Goal: Task Accomplishment & Management: Manage account settings

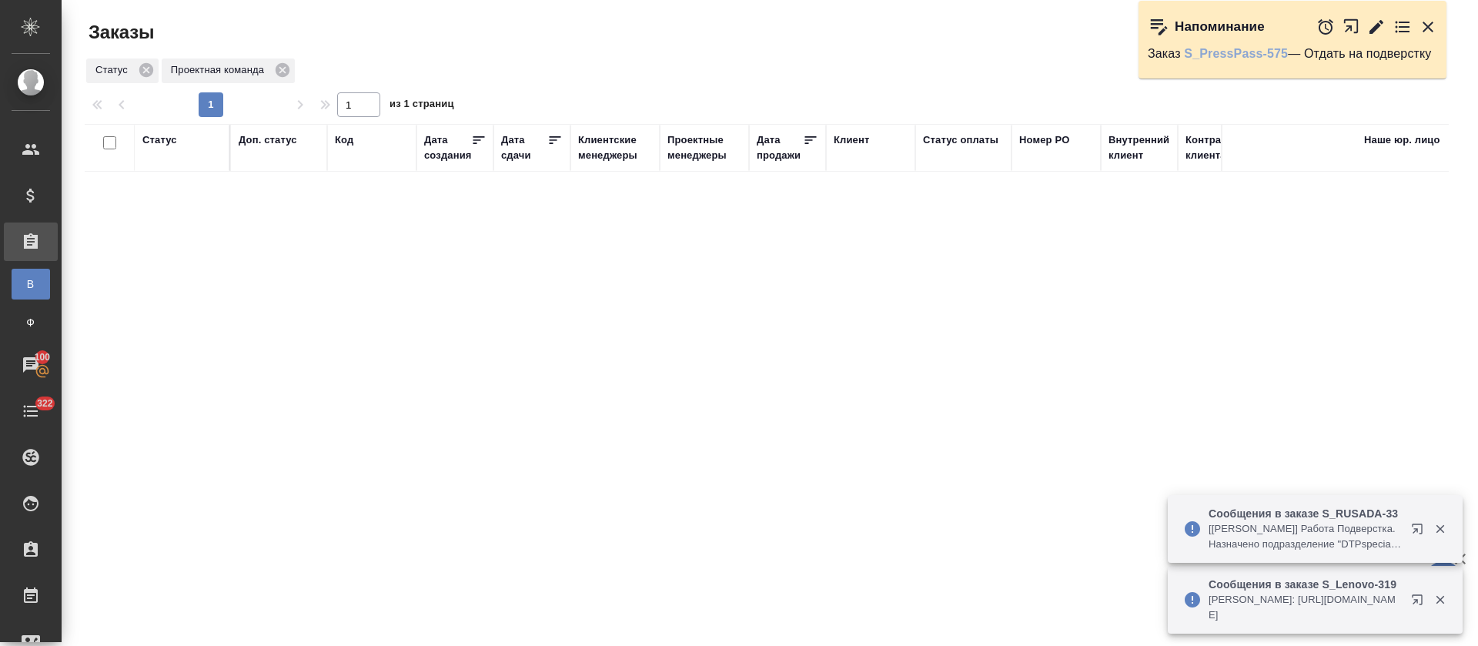
click at [1251, 51] on link "S_PressPass-575" at bounding box center [1236, 53] width 104 height 13
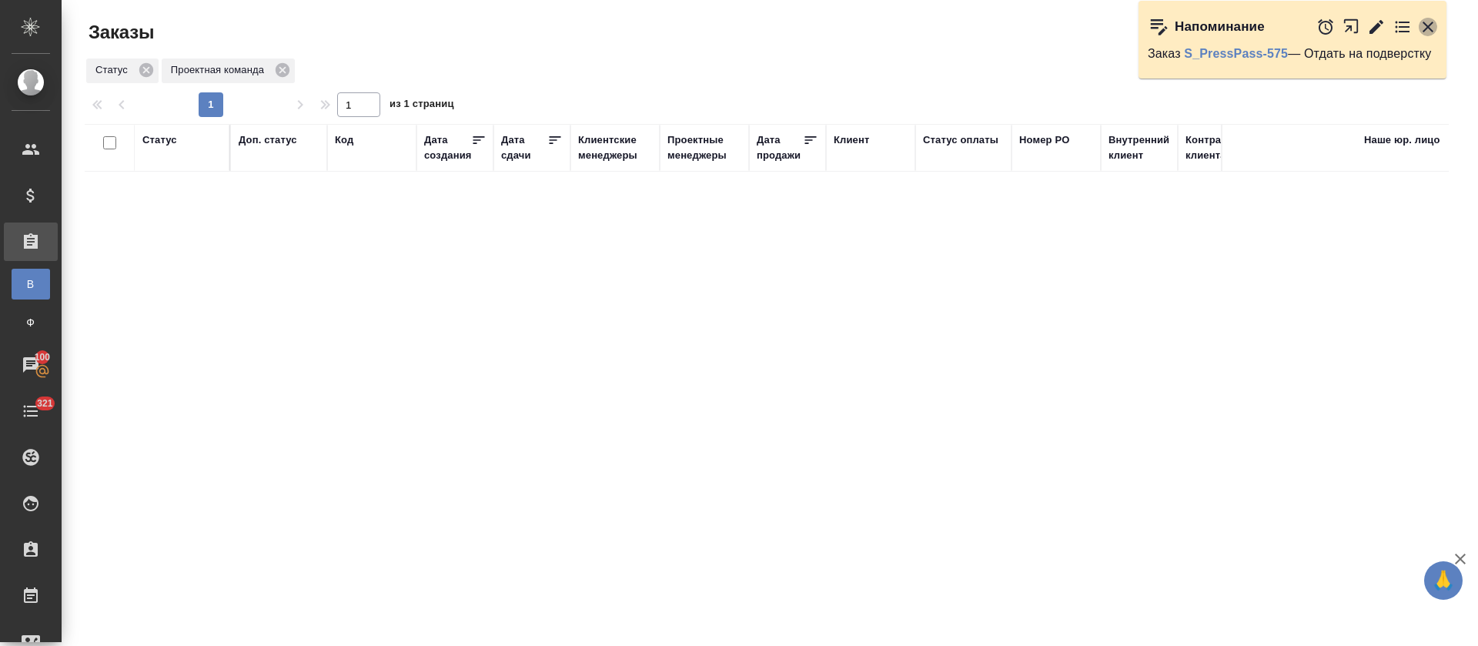
click at [1430, 30] on icon "button" at bounding box center [1427, 27] width 11 height 11
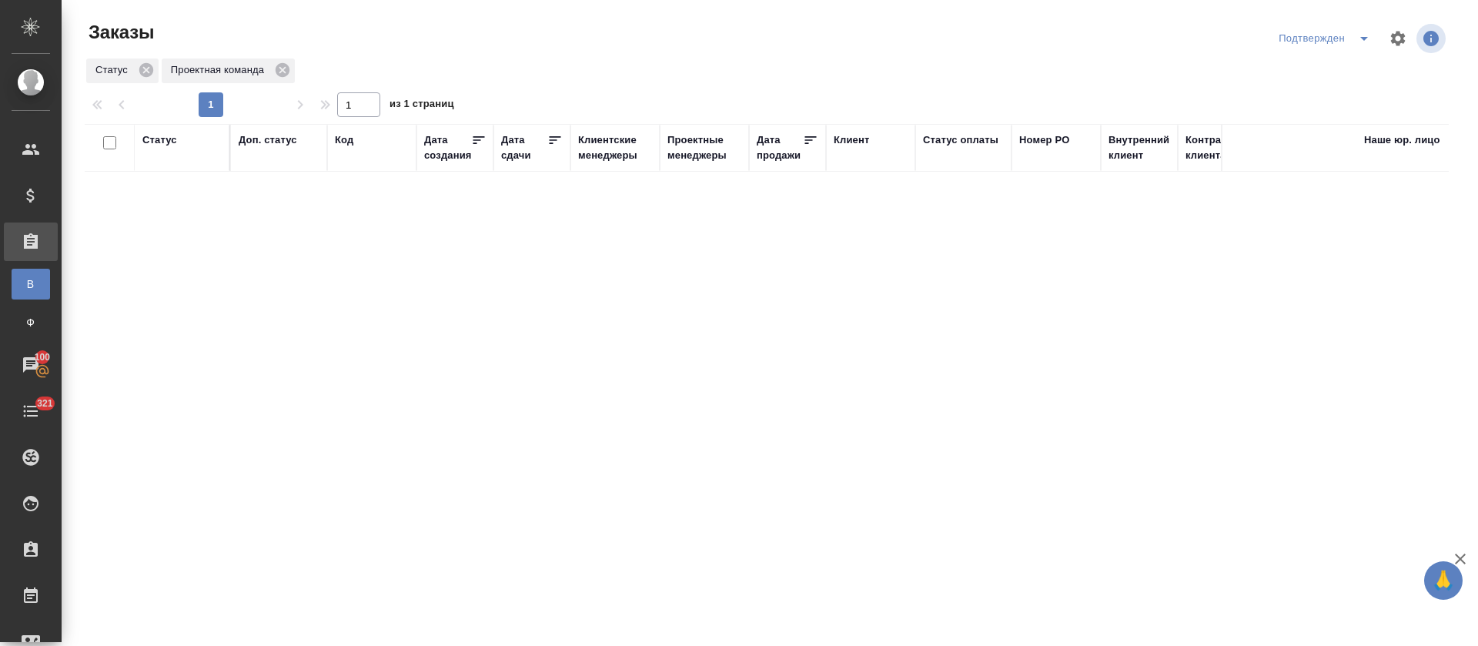
click at [1354, 47] on icon "split button" at bounding box center [1363, 38] width 18 height 18
drag, startPoint x: 1342, startPoint y: 78, endPoint x: 1342, endPoint y: 88, distance: 9.2
click at [1342, 88] on ul "Стандартные настройки В работе Заказы КМ Сдан без статистики Неподтвержденные з…" at bounding box center [1308, 131] width 163 height 160
click at [1342, 88] on li "В работе" at bounding box center [1308, 94] width 163 height 25
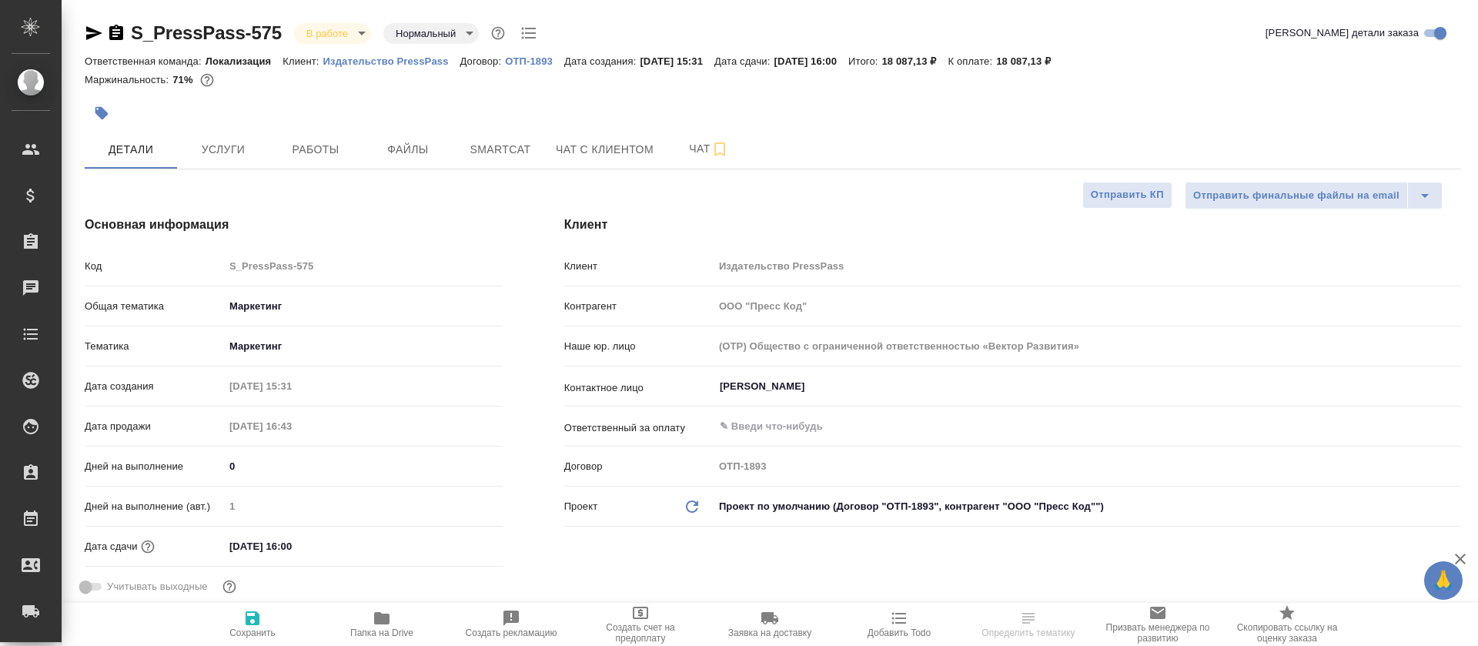
select select "RU"
type input "[PERSON_NAME]"
type input "Сеитов Павел"
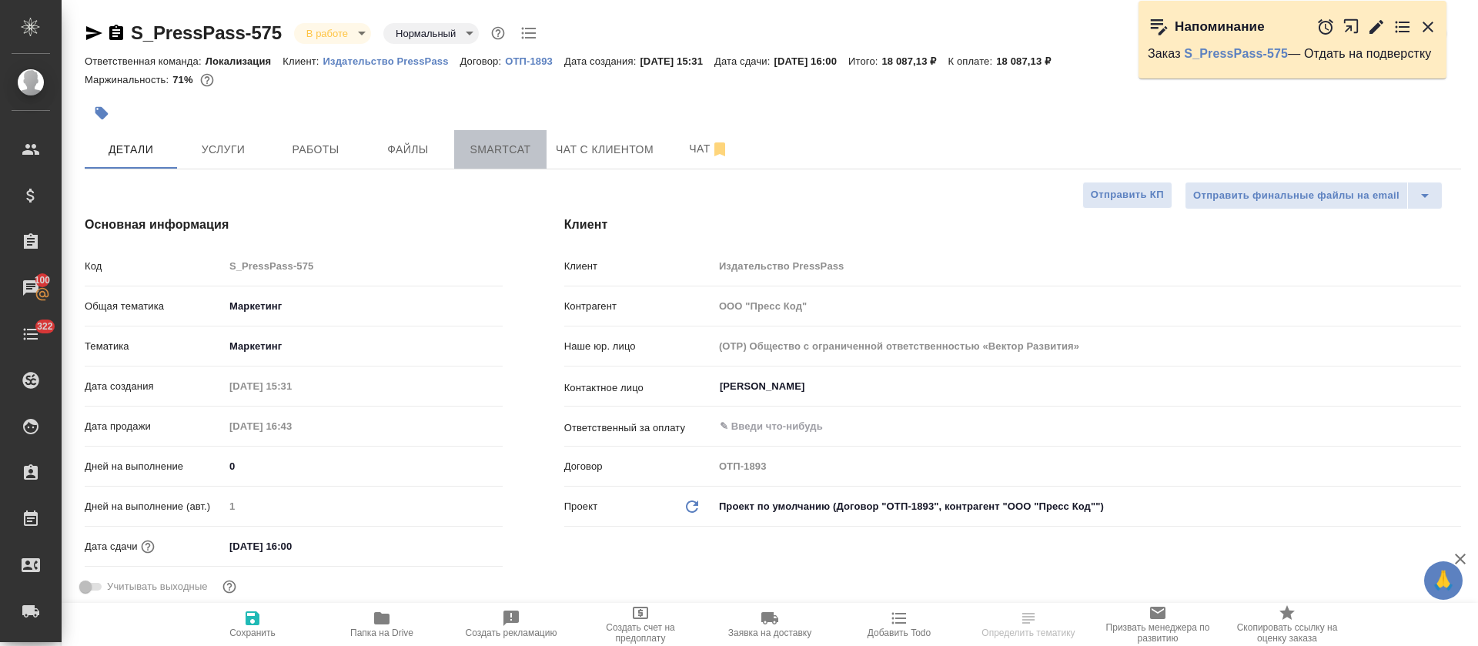
click at [499, 155] on span "Smartcat" at bounding box center [500, 149] width 74 height 19
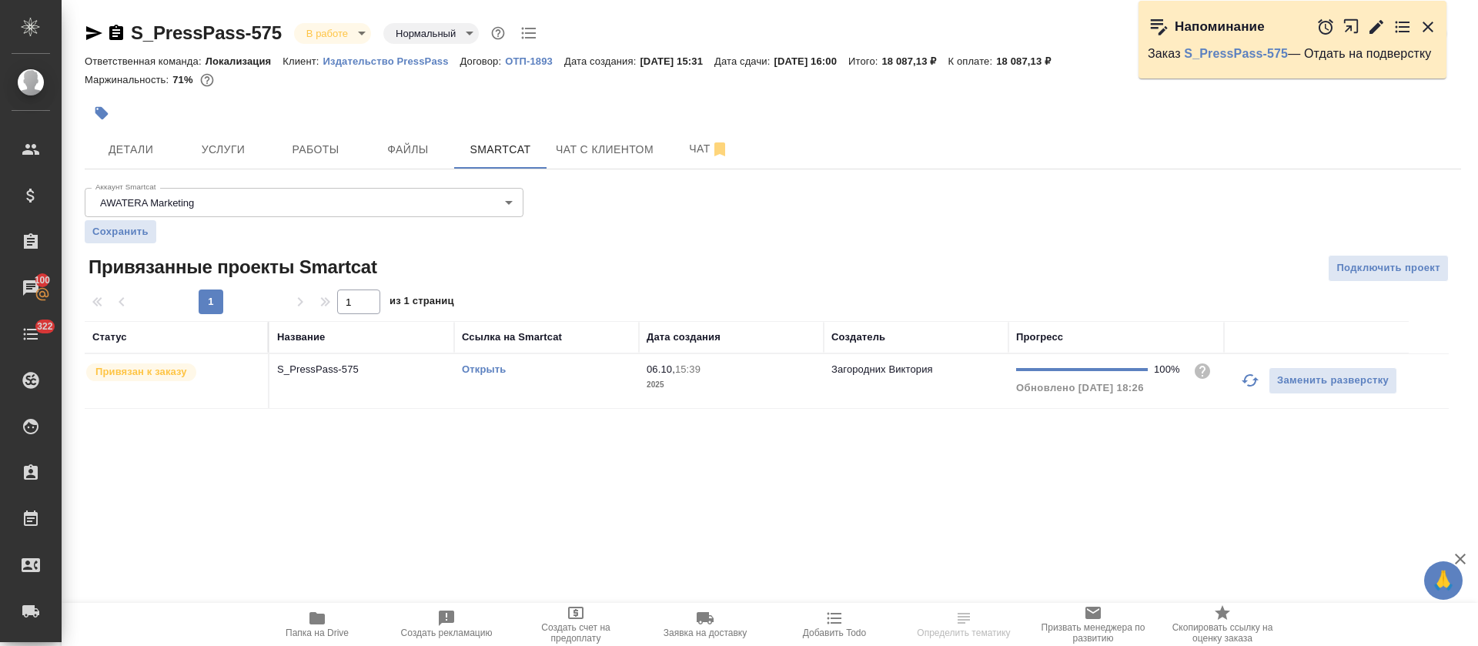
click at [490, 371] on link "Открыть" at bounding box center [484, 369] width 44 height 12
click at [588, 362] on div "Открыть" at bounding box center [546, 369] width 169 height 15
click at [332, 636] on span "Папка на Drive" at bounding box center [317, 632] width 63 height 11
click at [304, 145] on span "Работы" at bounding box center [316, 149] width 74 height 19
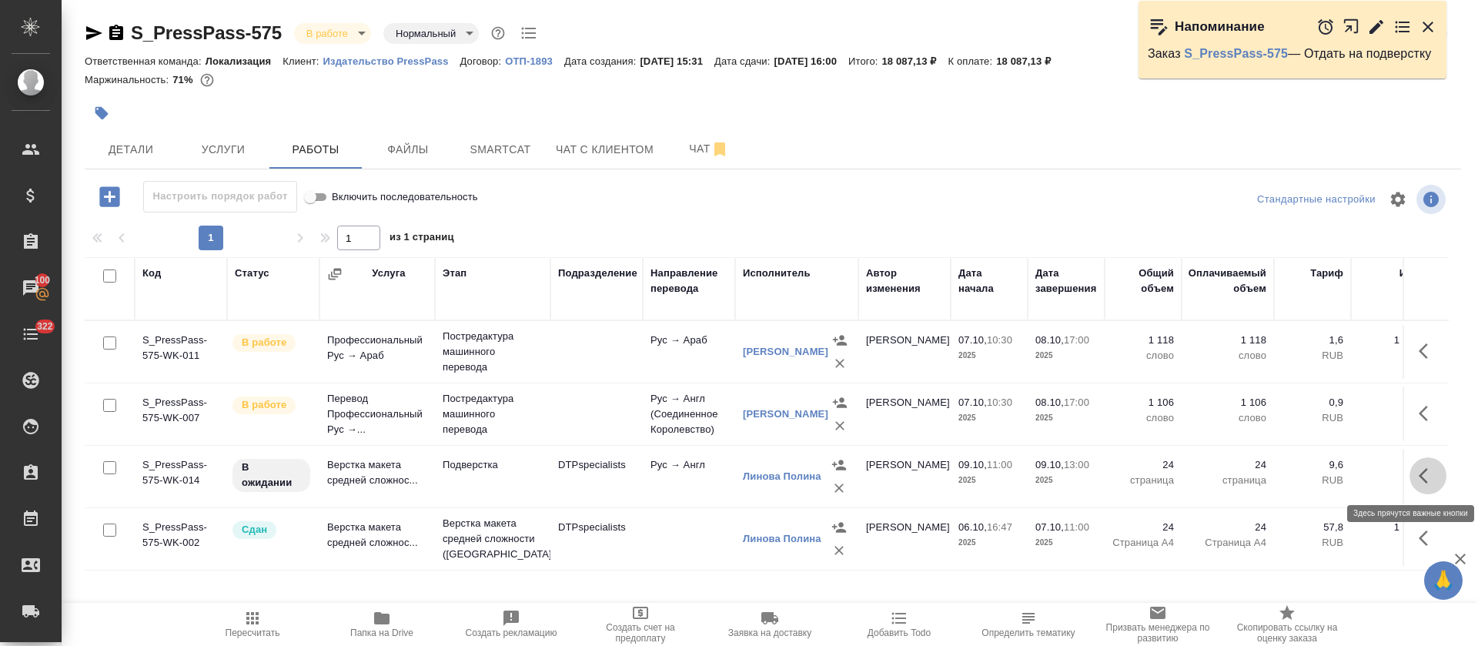
click at [1428, 473] on icon "button" at bounding box center [1427, 475] width 18 height 18
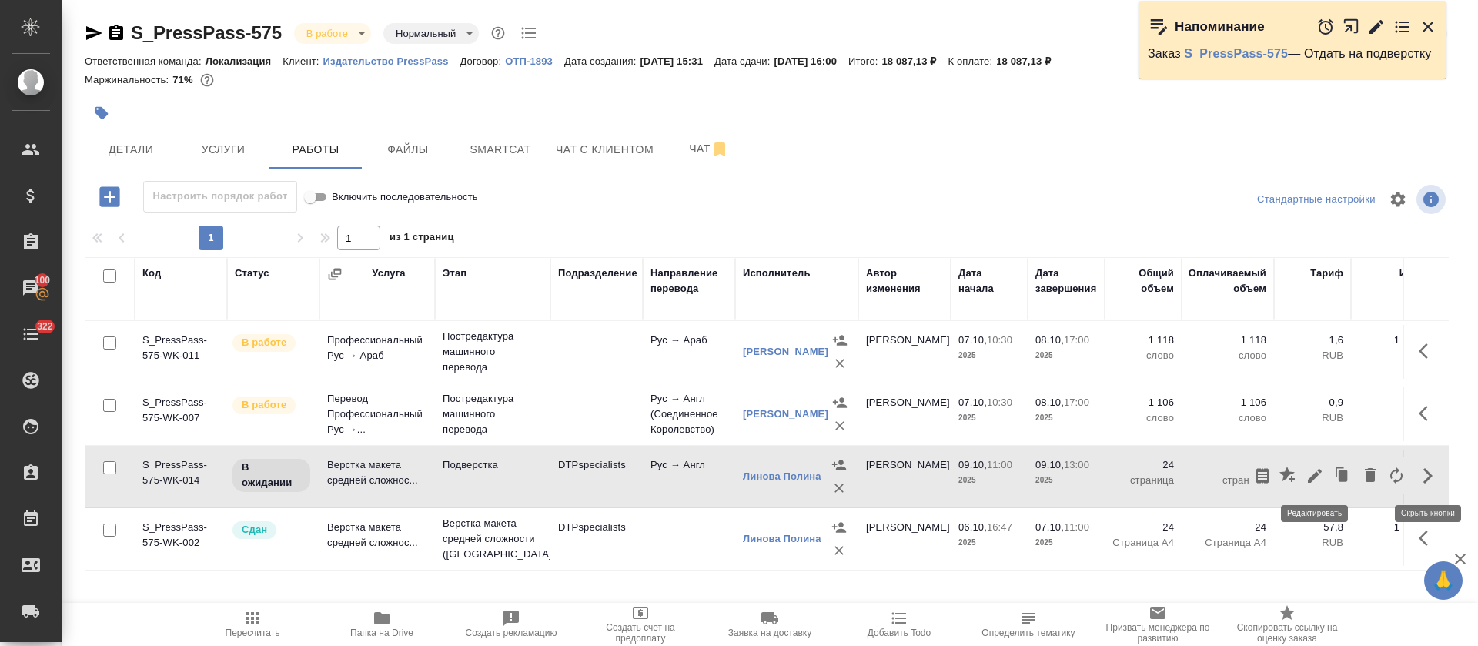
click at [1314, 475] on icon "button" at bounding box center [1315, 476] width 14 height 14
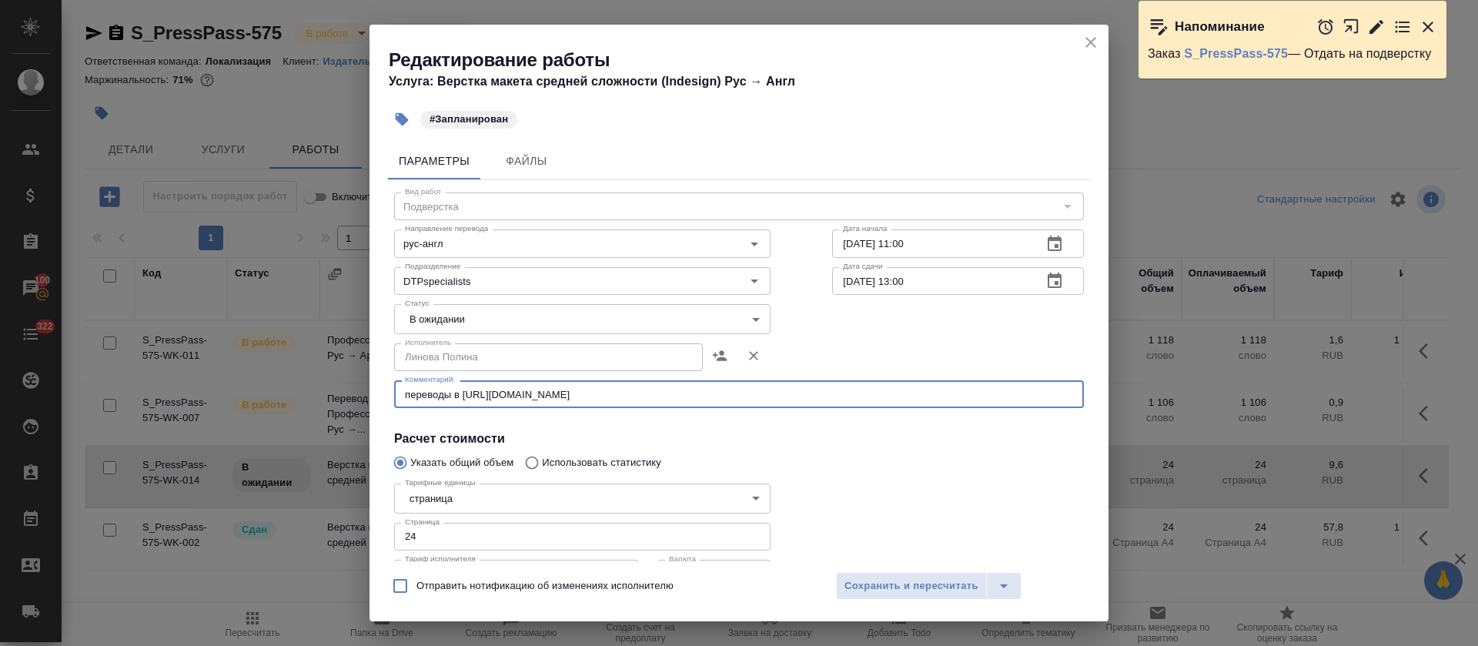
type textarea "переводы в https://drive.awatera.com/s/mEepiB8YwGXtLLE"
click at [469, 328] on body "🙏 .cls-1 fill:#fff; AWATERA Tretyakova Olga Клиенты Спецификации Заказы 100 Чат…" at bounding box center [739, 323] width 1478 height 646
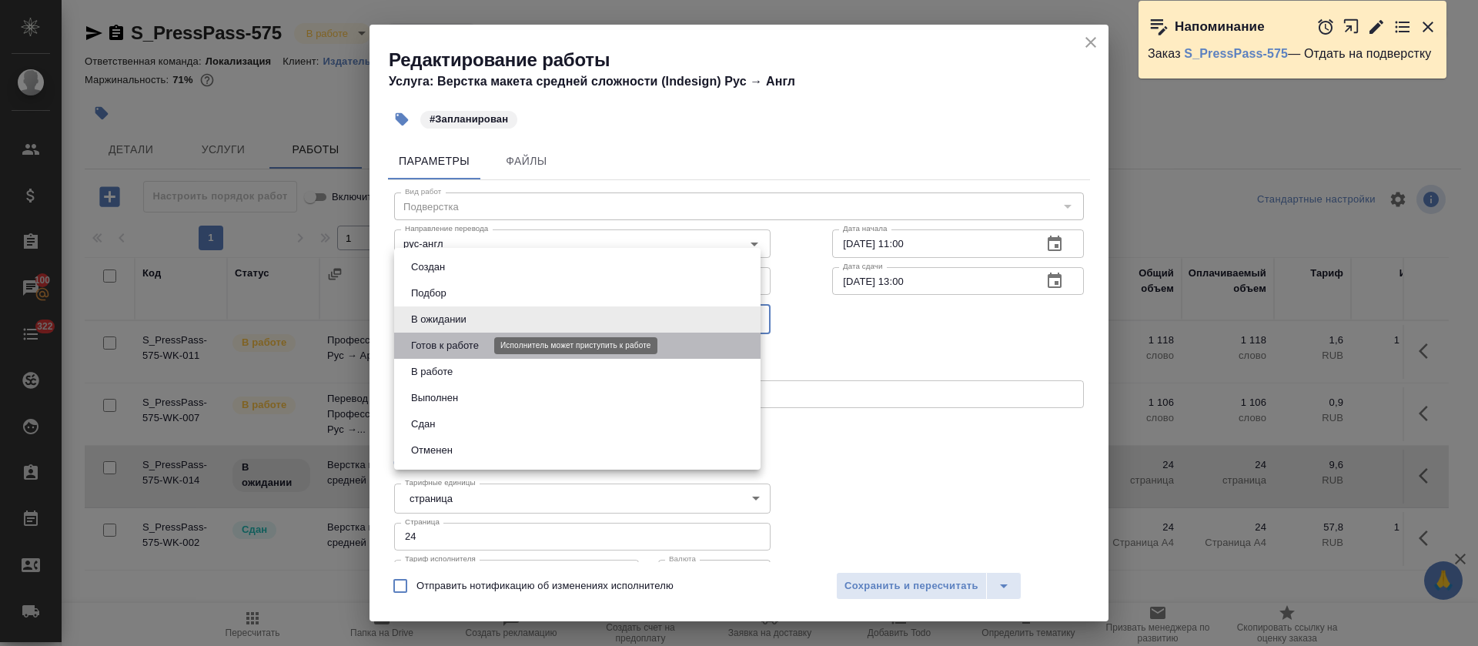
click at [469, 346] on button "Готов к работе" at bounding box center [444, 345] width 77 height 17
type input "readyForWork"
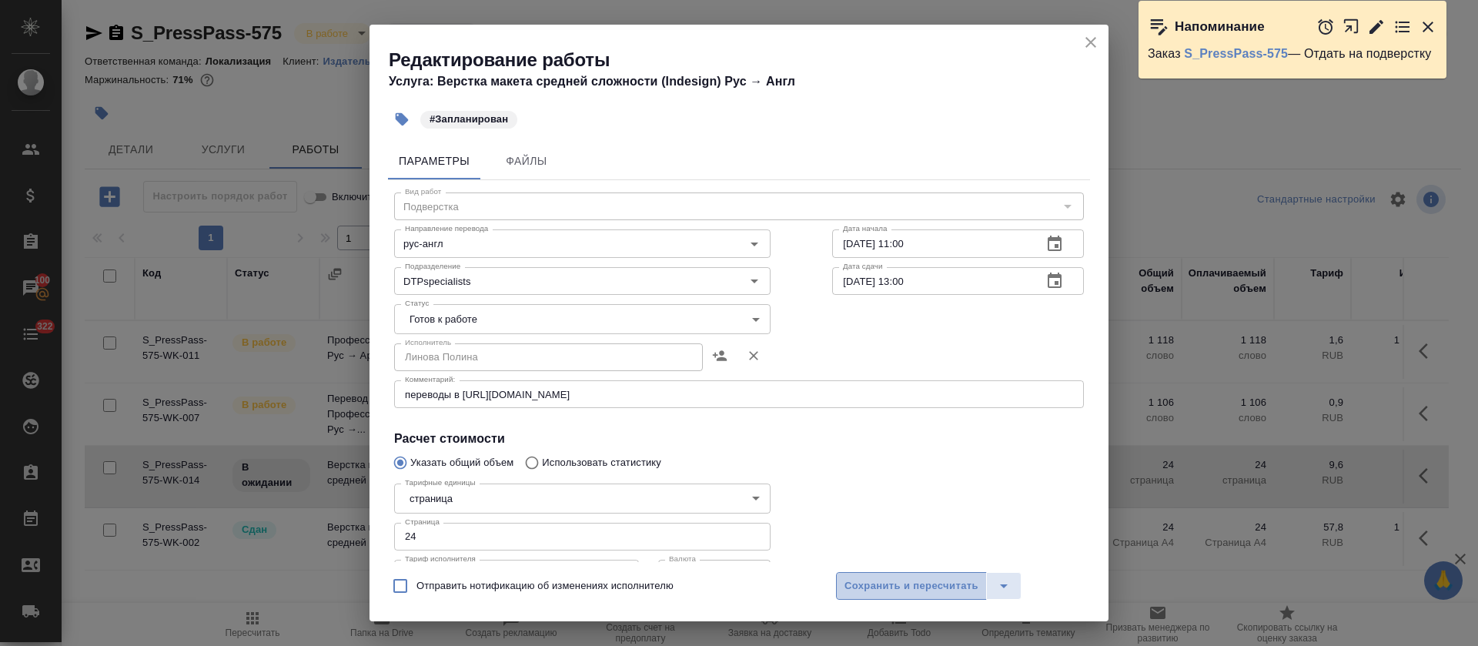
click at [920, 580] on span "Сохранить и пересчитать" at bounding box center [911, 586] width 134 height 18
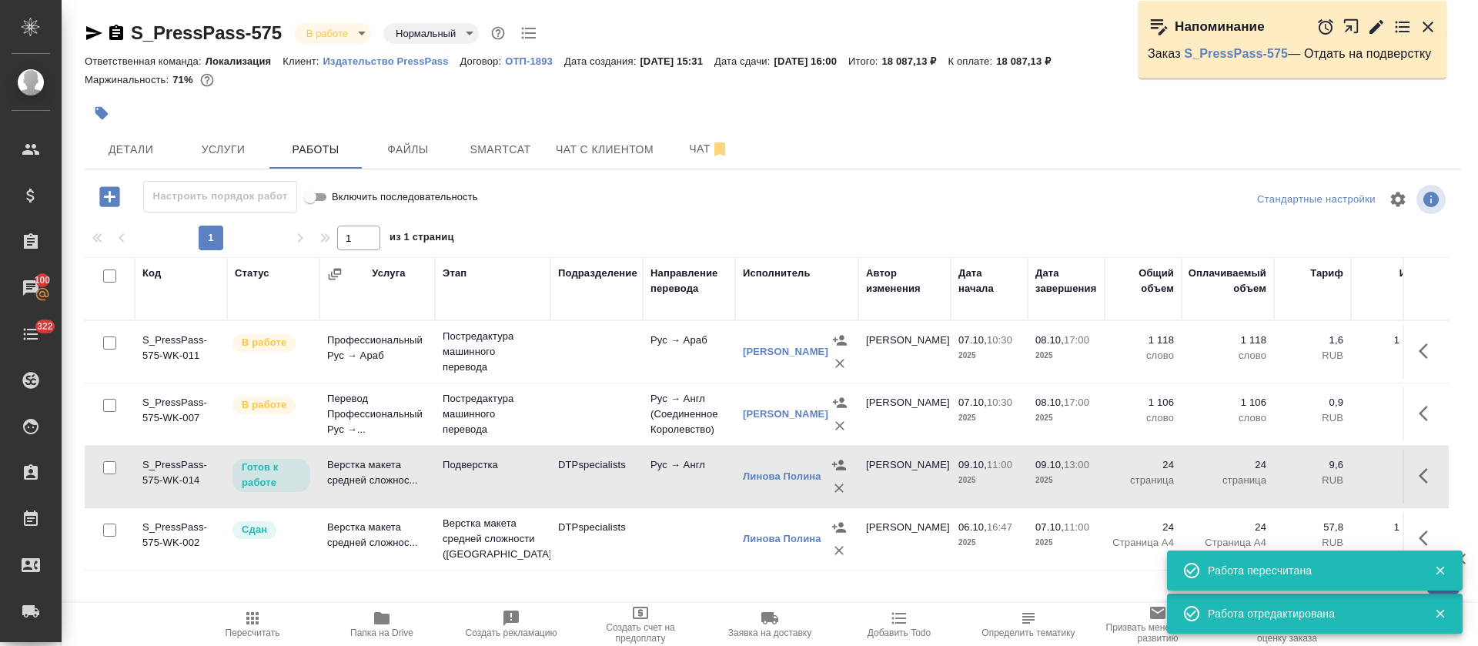
click at [109, 342] on input "checkbox" at bounding box center [109, 342] width 13 height 13
checkbox input "true"
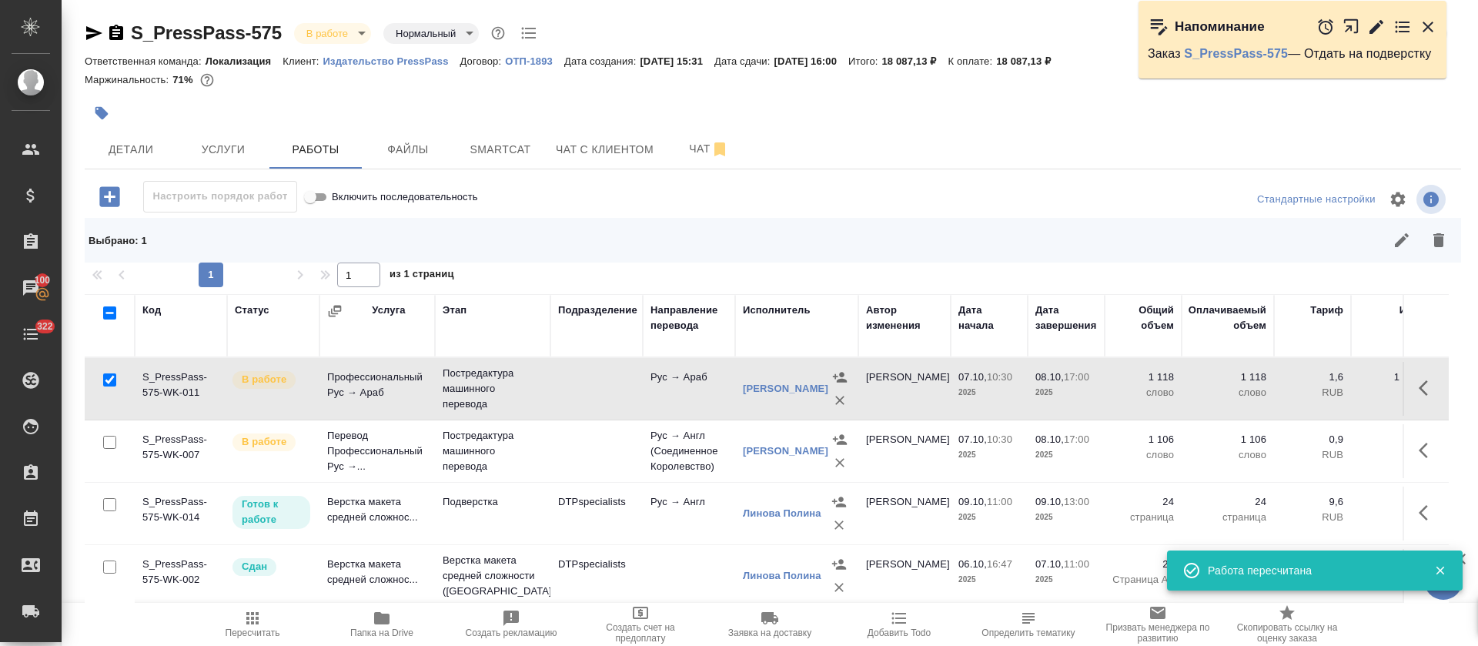
click at [109, 438] on input "checkbox" at bounding box center [109, 442] width 13 height 13
checkbox input "true"
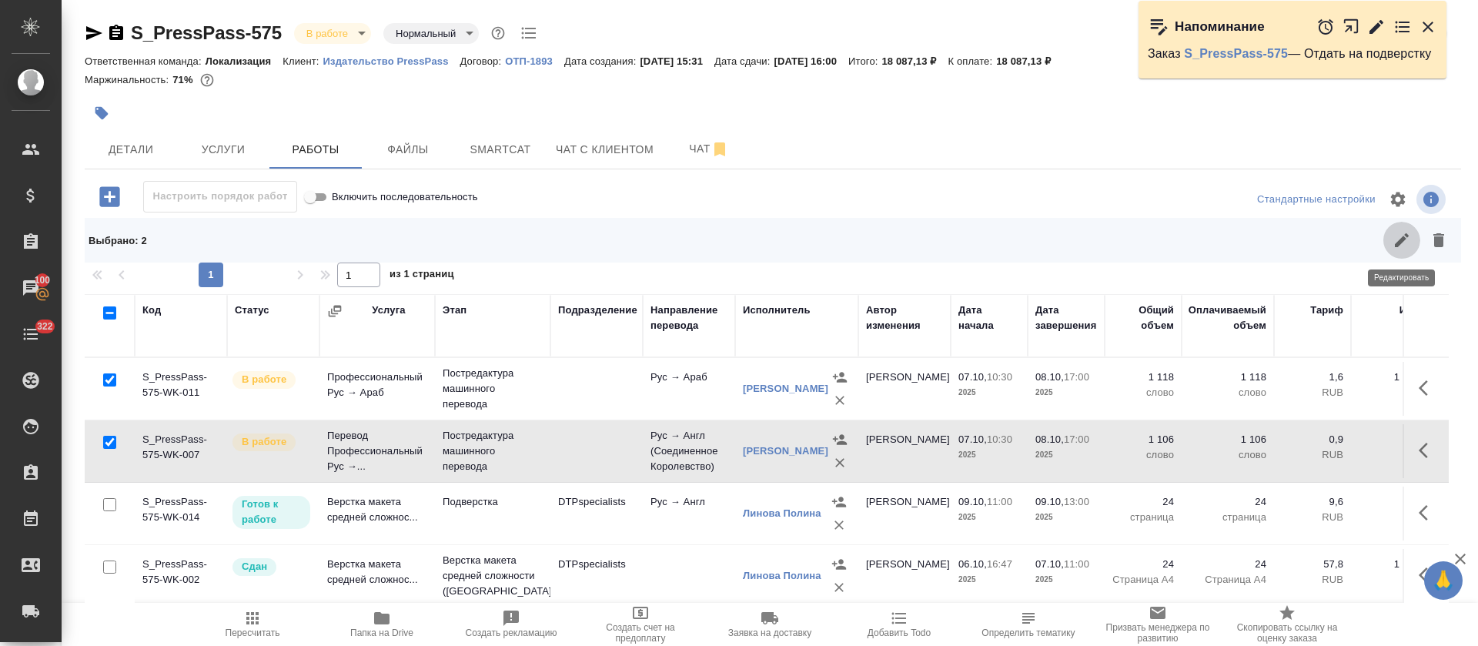
click at [1392, 228] on button "button" at bounding box center [1401, 240] width 37 height 37
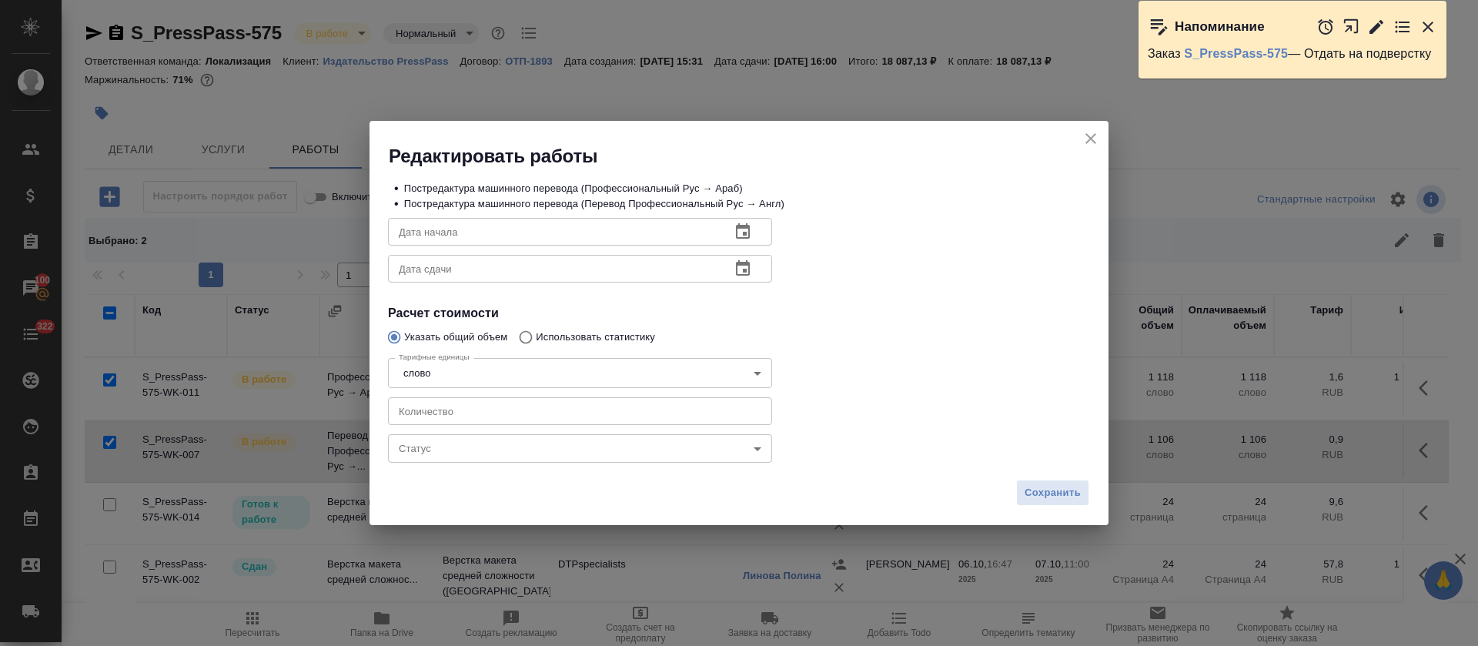
click at [513, 441] on body "🙏 .cls-1 fill:#fff; AWATERA Tretyakova Olga Клиенты Спецификации Заказы 100 Чат…" at bounding box center [739, 323] width 1478 height 646
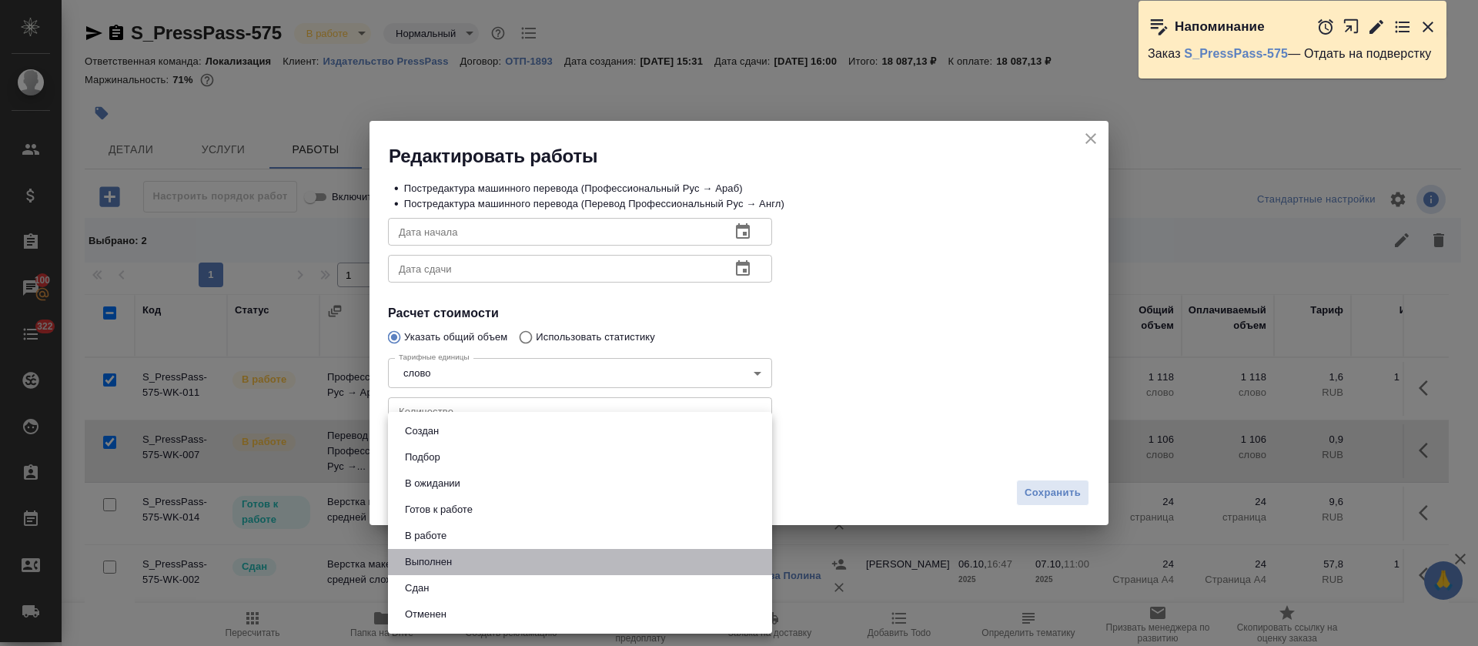
click at [433, 549] on li "Выполнен" at bounding box center [580, 562] width 384 height 26
type input "completed"
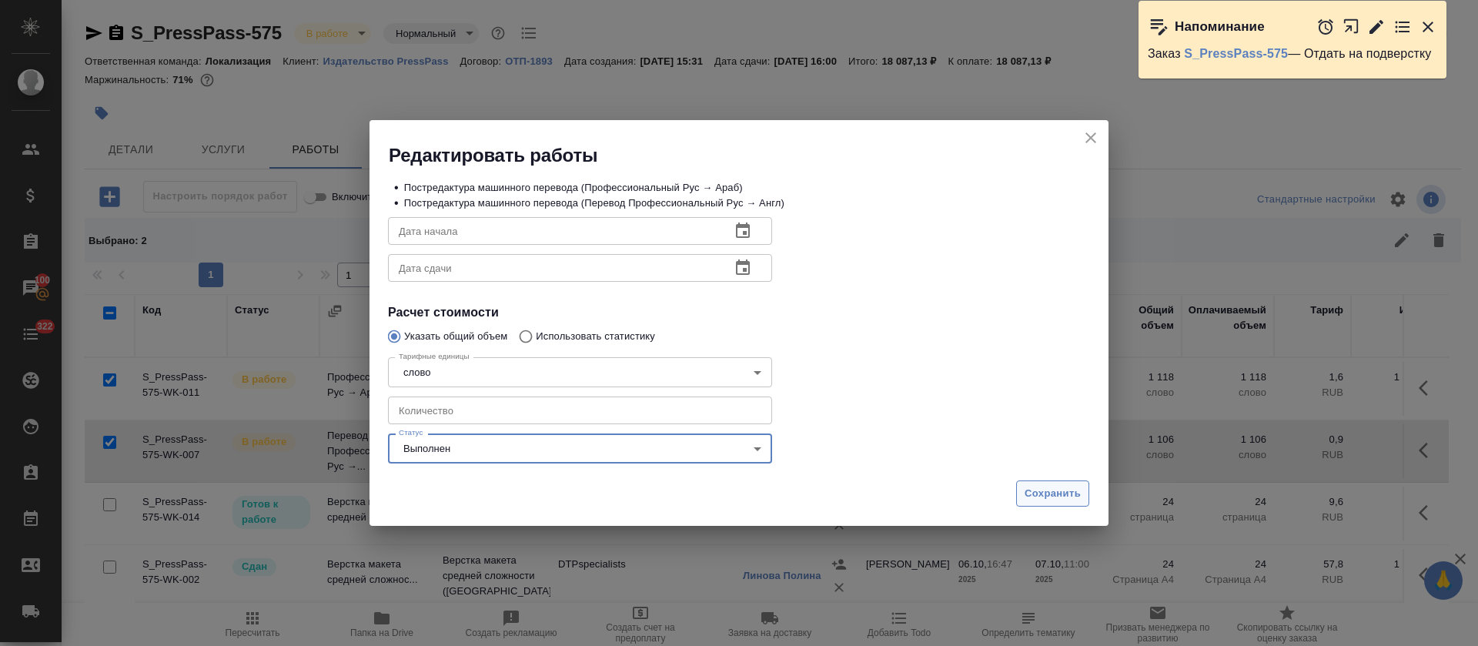
click at [1068, 503] on button "Сохранить" at bounding box center [1052, 493] width 73 height 27
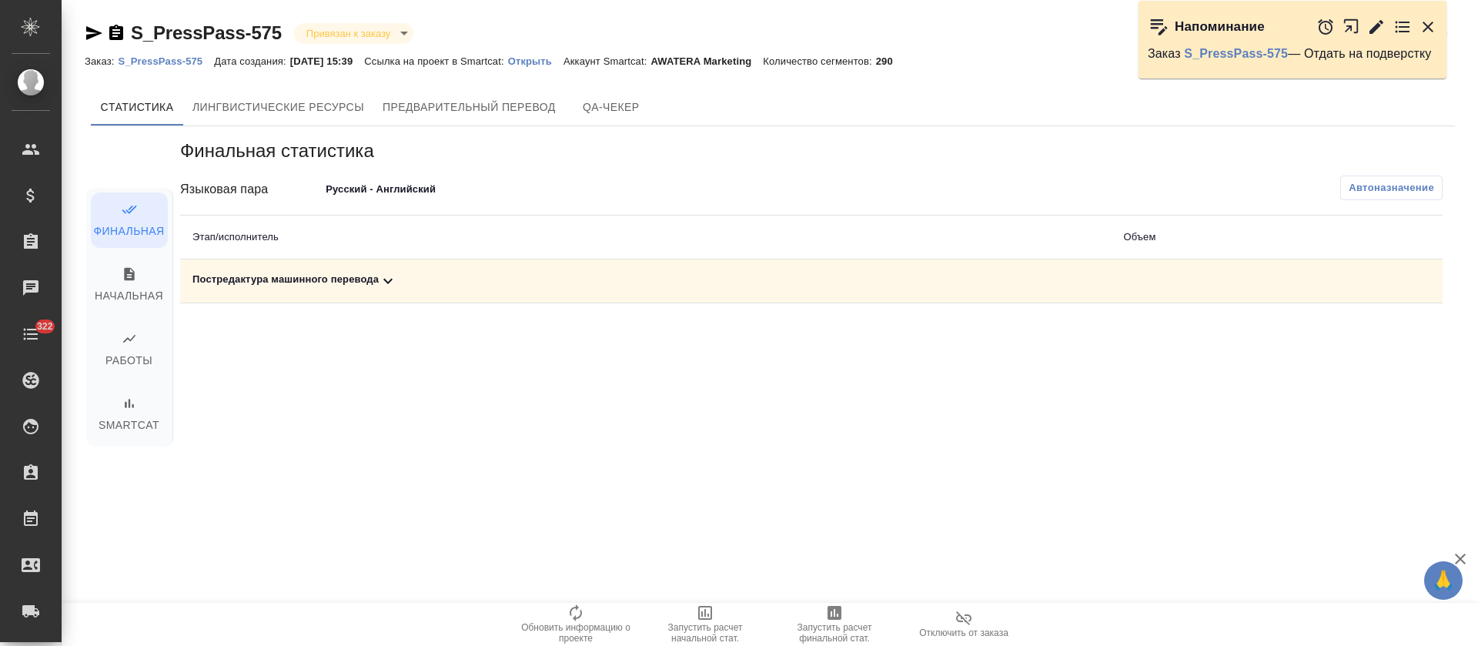
click at [409, 283] on div "Постредактура машинного перевода" at bounding box center [645, 281] width 906 height 18
click at [392, 182] on body "🙏 .cls-1 fill:#fff; AWATERA Tretyakova Olga Клиенты Спецификации Заказы Чаты 32…" at bounding box center [739, 323] width 1478 height 646
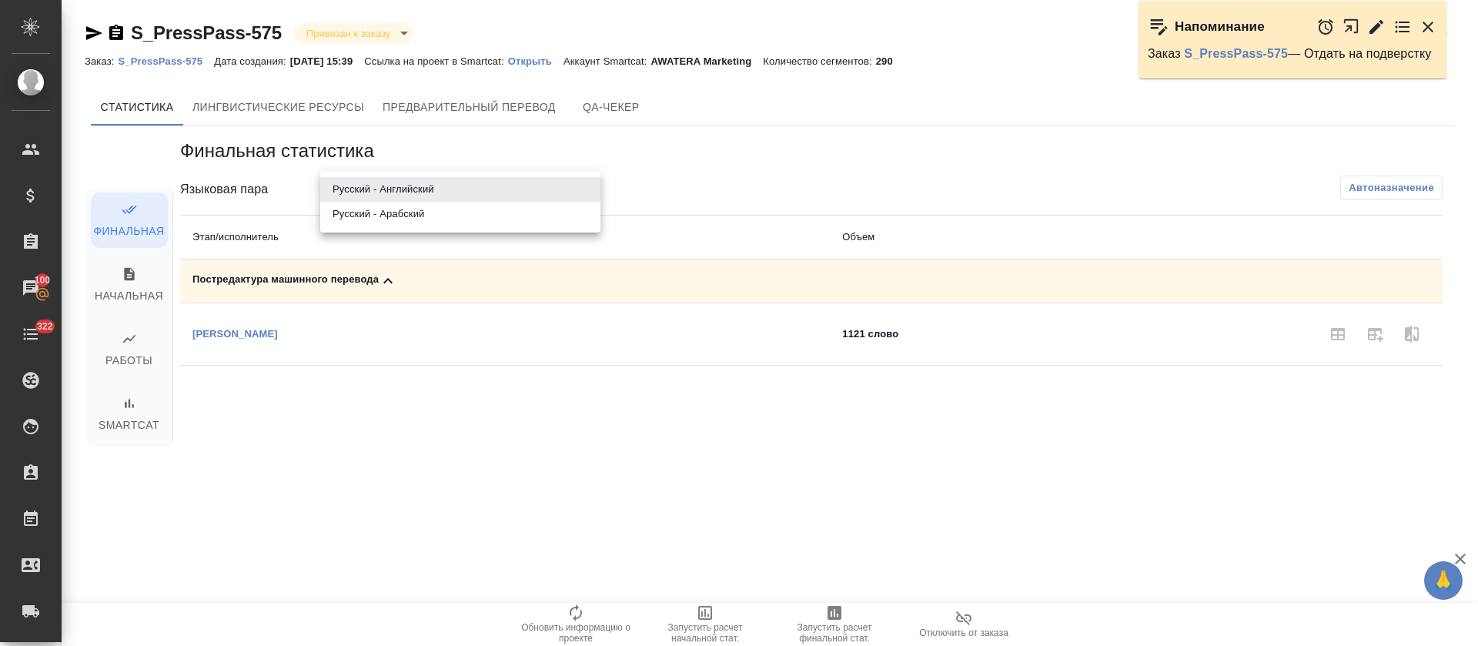
click at [398, 221] on li "Русский - Арабский" at bounding box center [460, 214] width 280 height 25
type input "68e3b888810f8208a7bc262e"
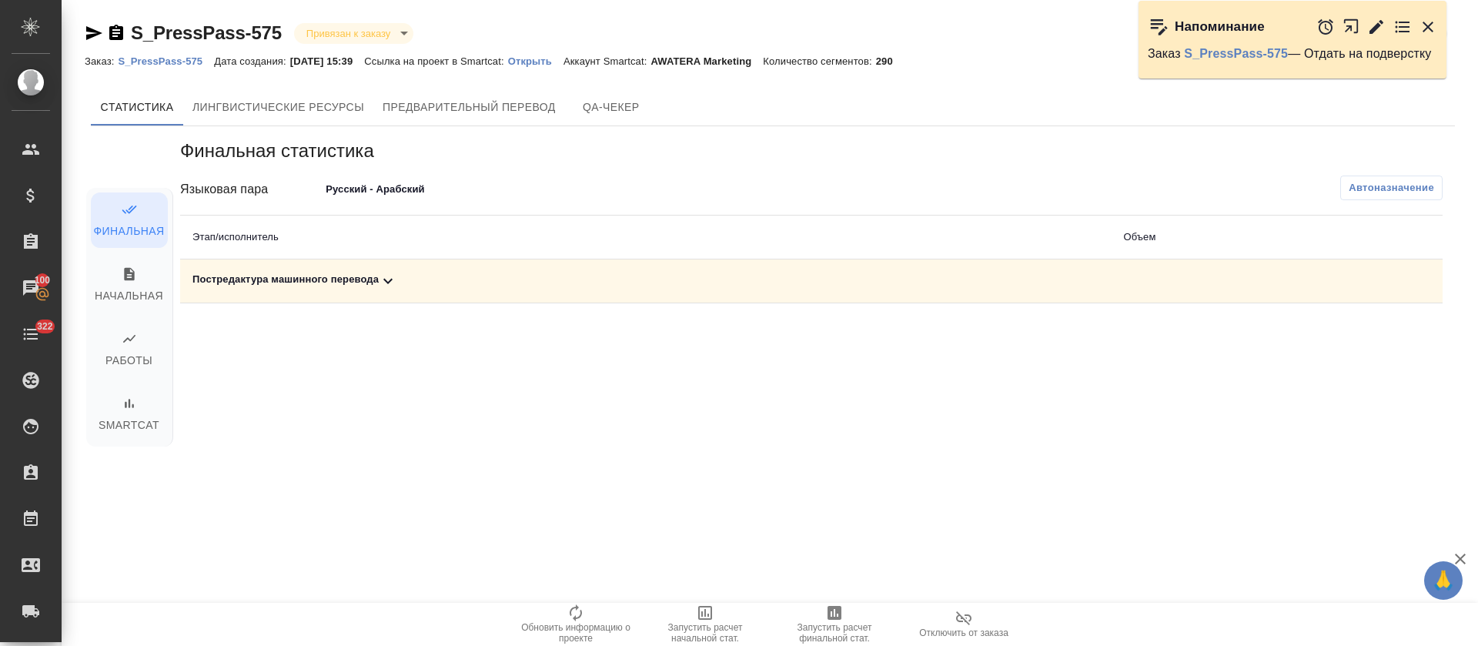
click at [384, 281] on icon at bounding box center [388, 281] width 18 height 18
click at [847, 610] on span "Запустить расчет финальной стат." at bounding box center [834, 623] width 111 height 40
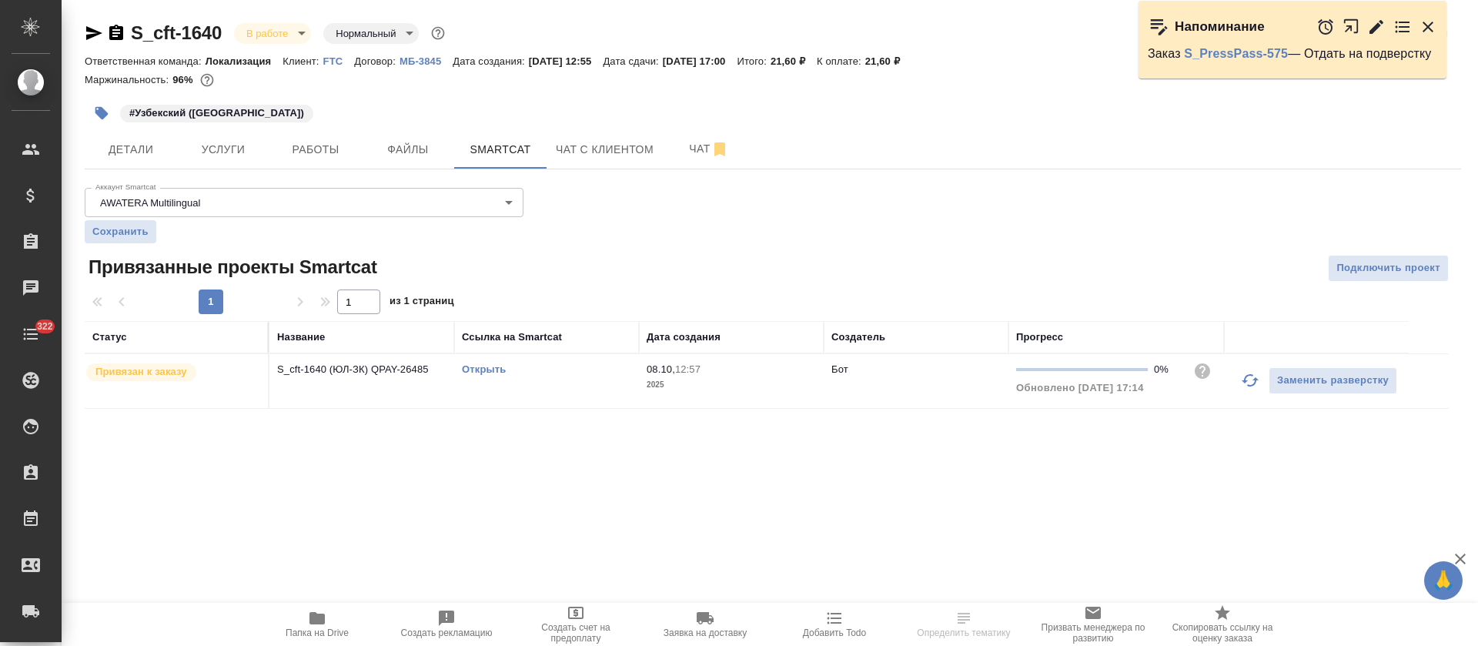
click at [1245, 381] on icon "button" at bounding box center [1249, 380] width 17 height 12
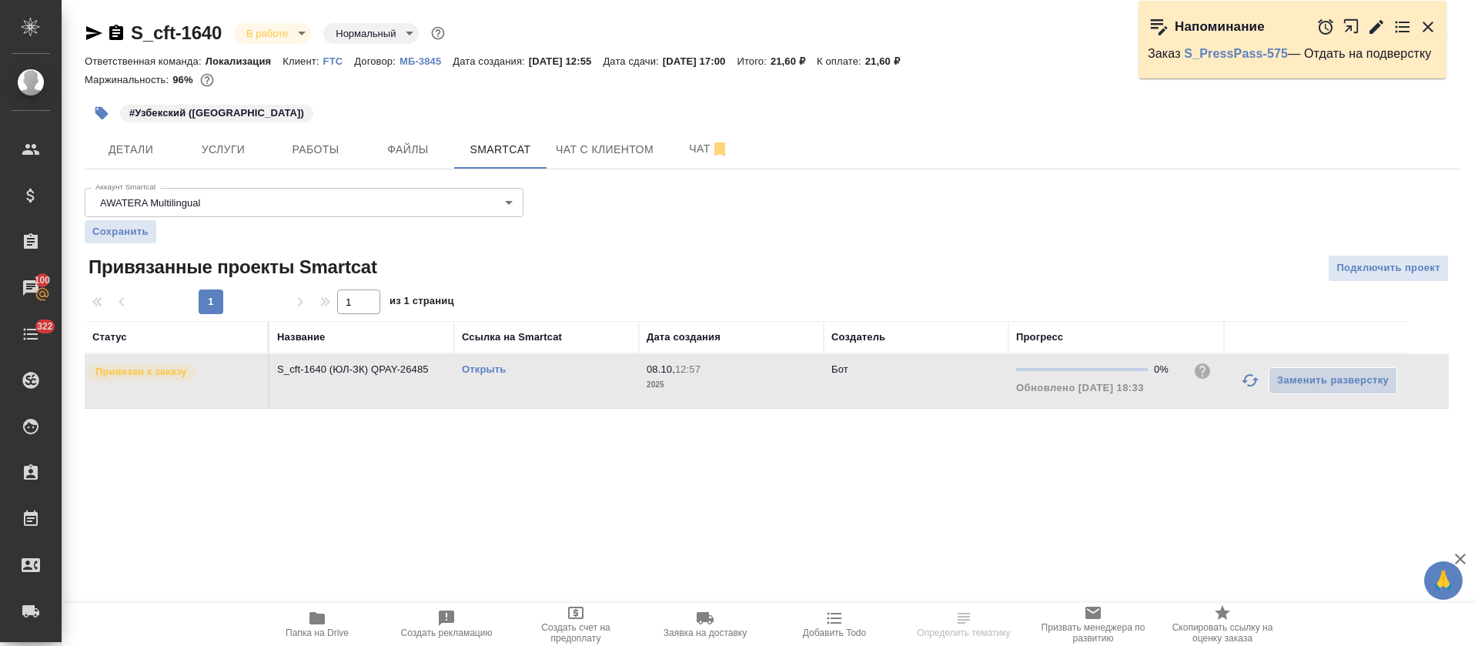
click at [1373, 30] on icon "button" at bounding box center [1376, 26] width 14 height 14
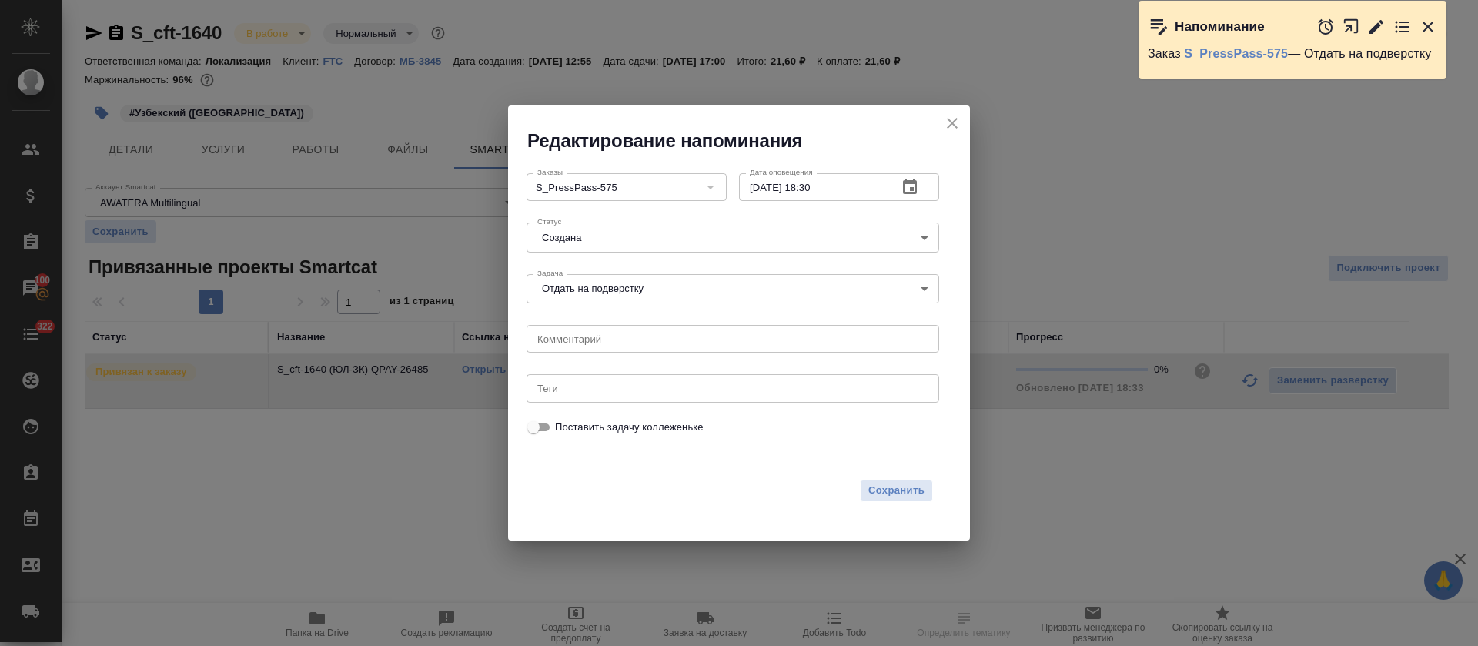
click at [649, 239] on body "🙏 .cls-1 fill:#fff; AWATERA [PERSON_NAME] Спецификации Заказы 100 Чаты 322 Todo…" at bounding box center [739, 323] width 1478 height 646
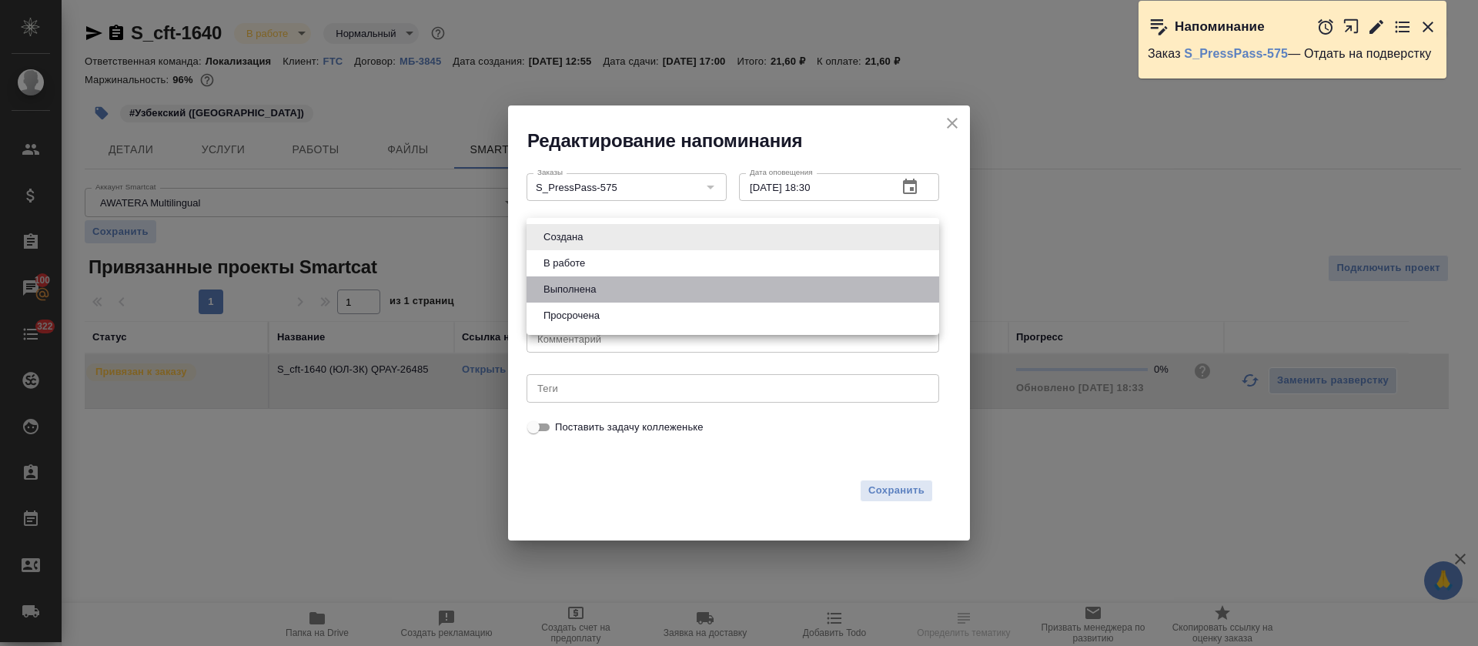
click at [628, 287] on li "Выполнена" at bounding box center [732, 289] width 412 height 26
type input "completed"
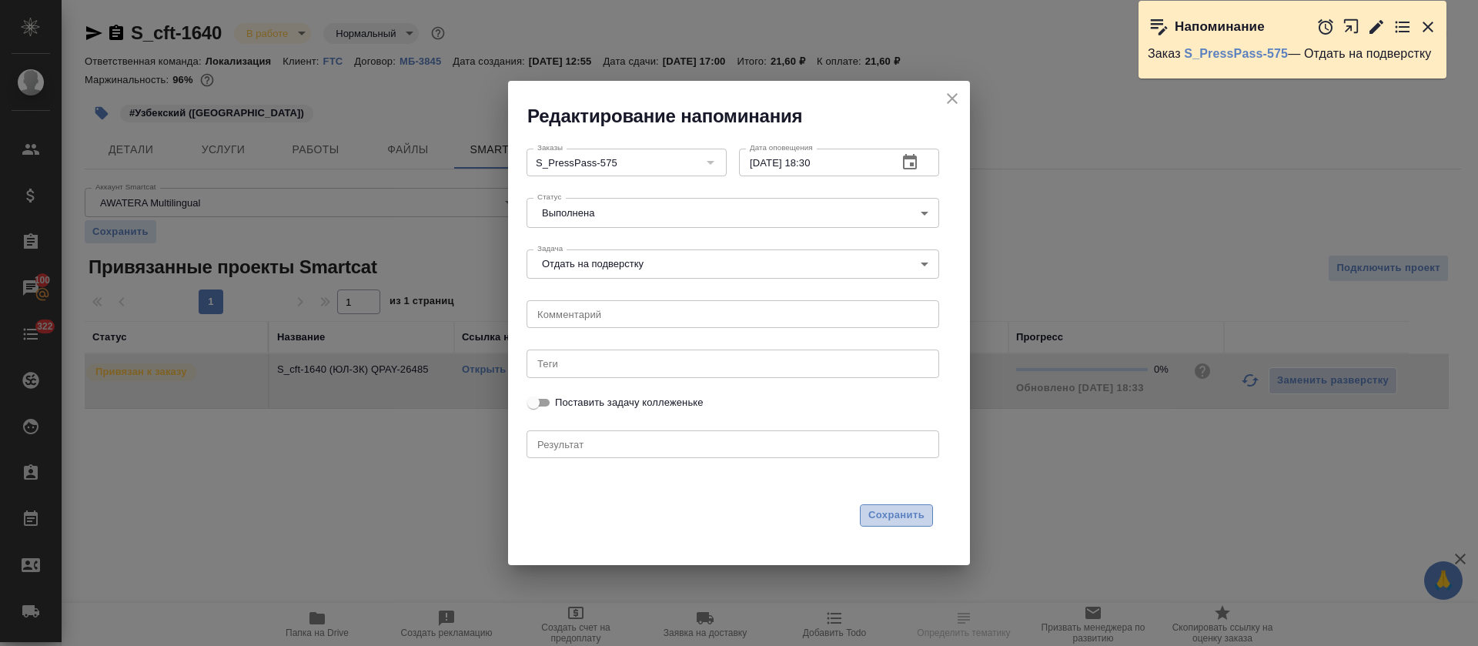
click at [883, 526] on button "Сохранить" at bounding box center [896, 515] width 73 height 22
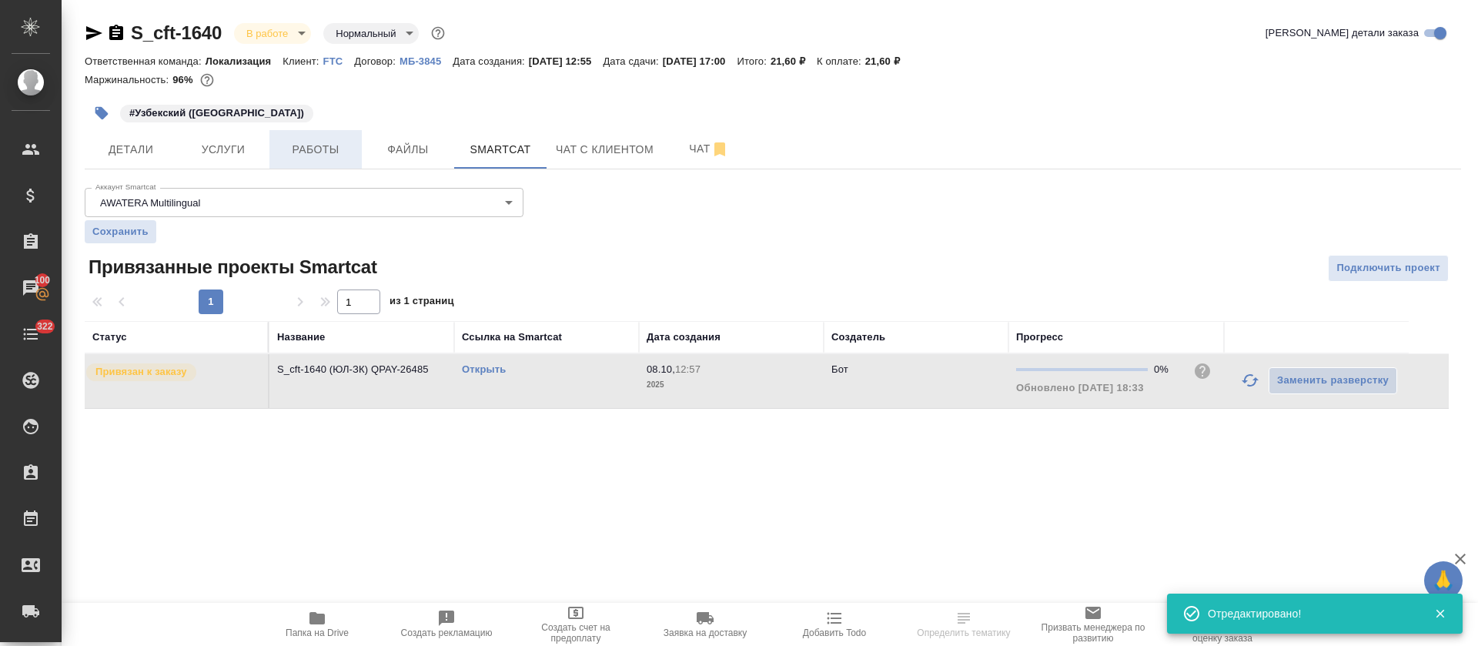
click at [304, 144] on span "Работы" at bounding box center [316, 149] width 74 height 19
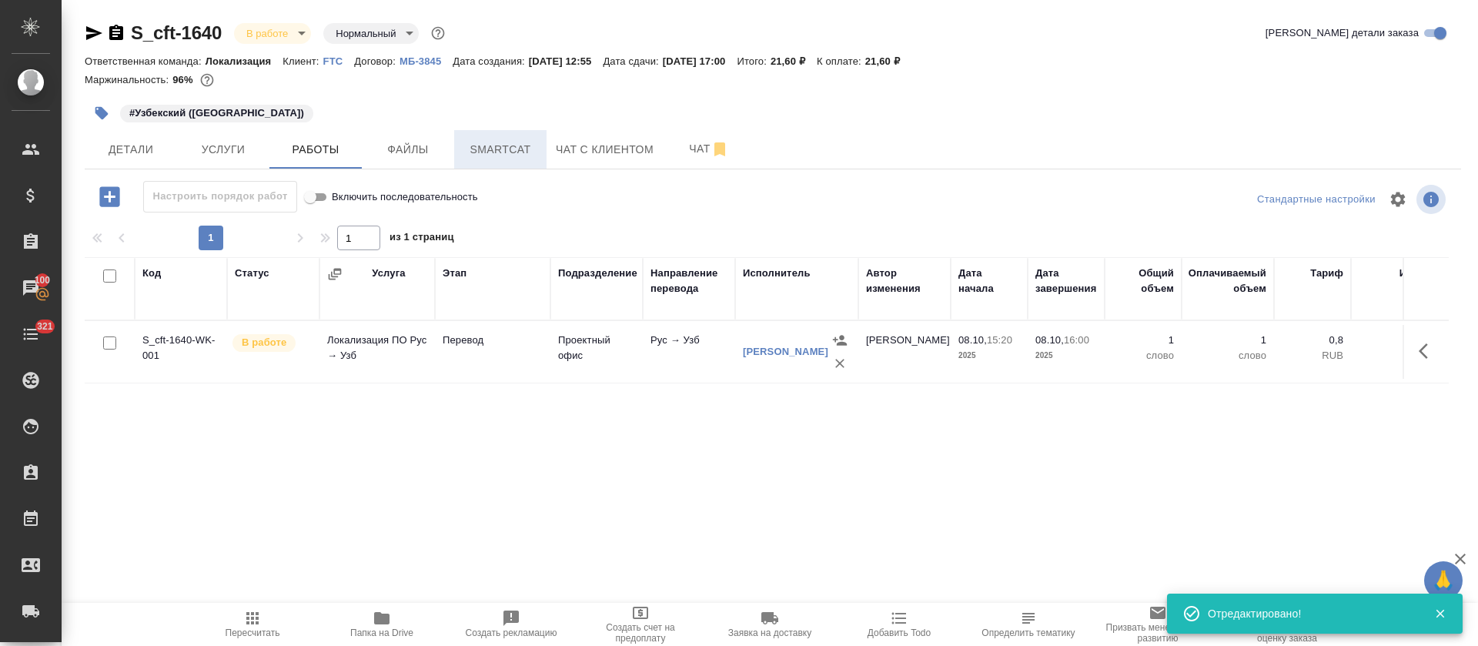
click at [489, 152] on span "Smartcat" at bounding box center [500, 149] width 74 height 19
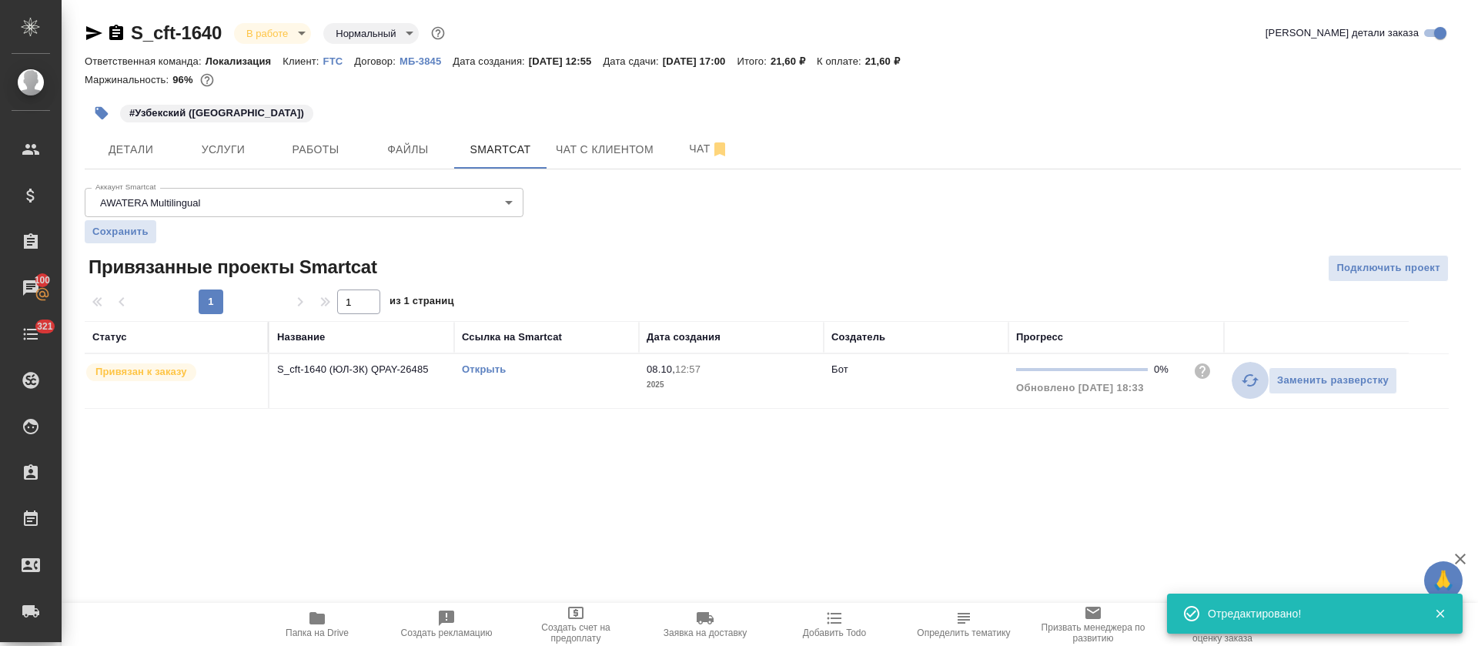
click at [1248, 387] on icon "button" at bounding box center [1250, 380] width 18 height 18
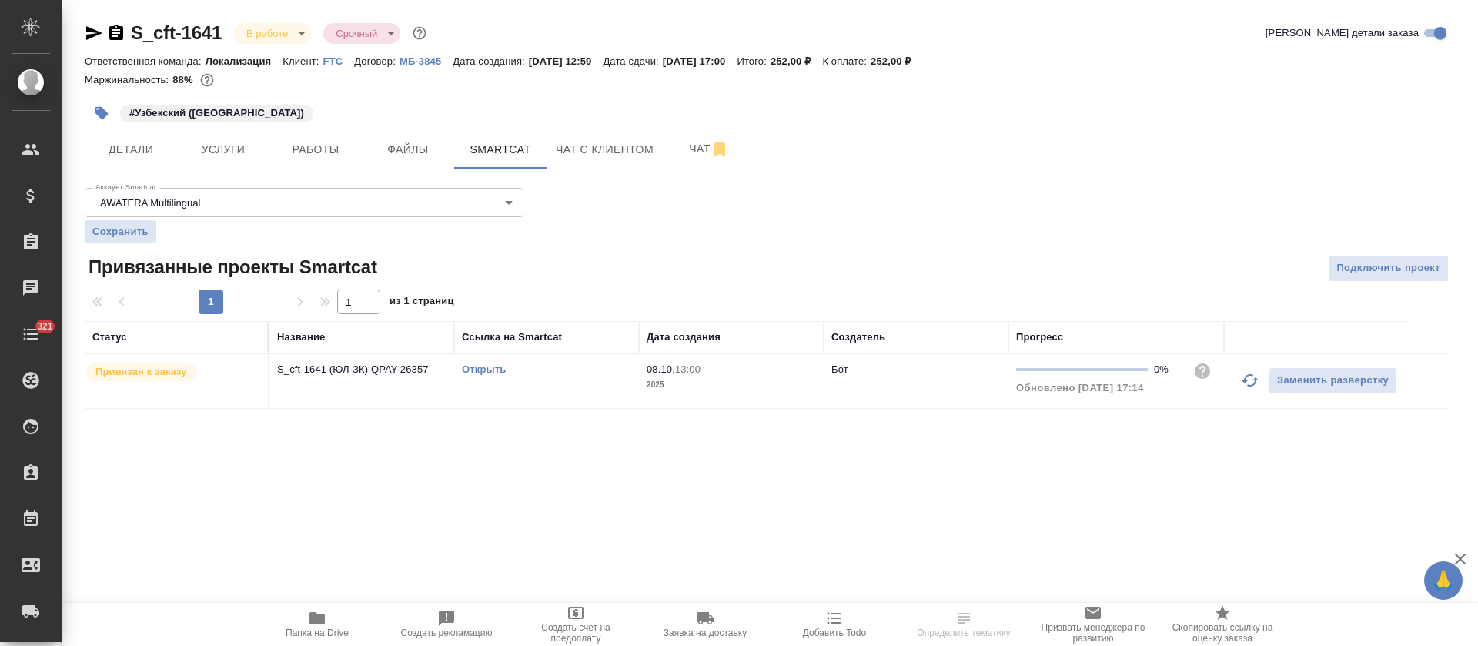
click at [309, 146] on span "Работы" at bounding box center [316, 149] width 74 height 19
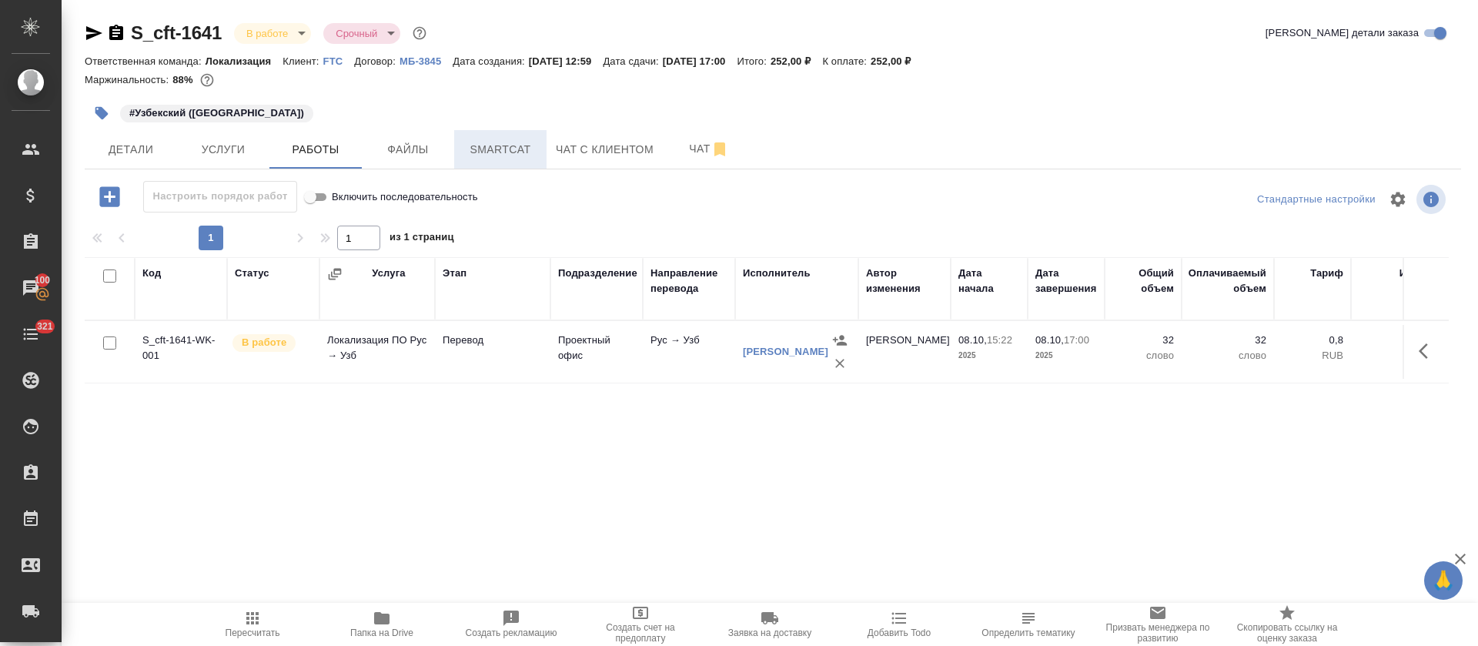
click at [506, 160] on button "Smartcat" at bounding box center [500, 149] width 92 height 38
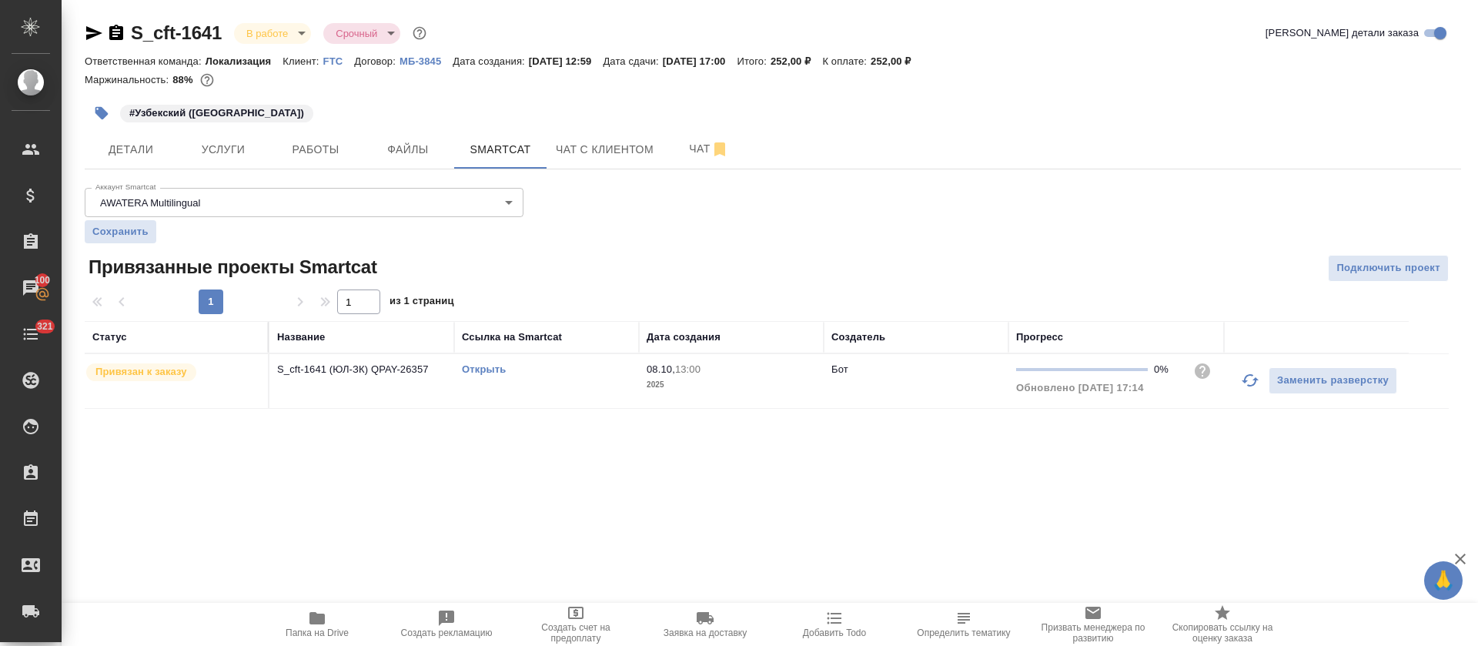
click at [1234, 386] on button "button" at bounding box center [1249, 380] width 37 height 37
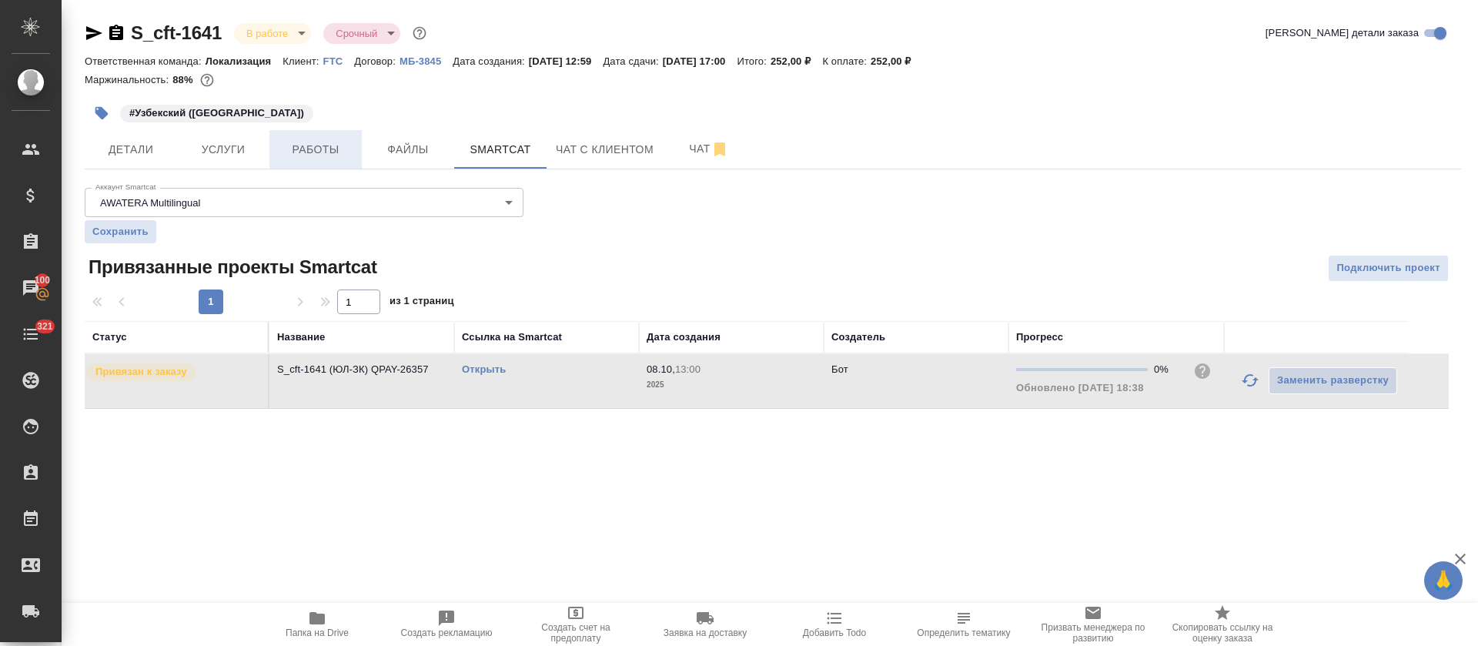
click at [342, 160] on button "Работы" at bounding box center [315, 149] width 92 height 38
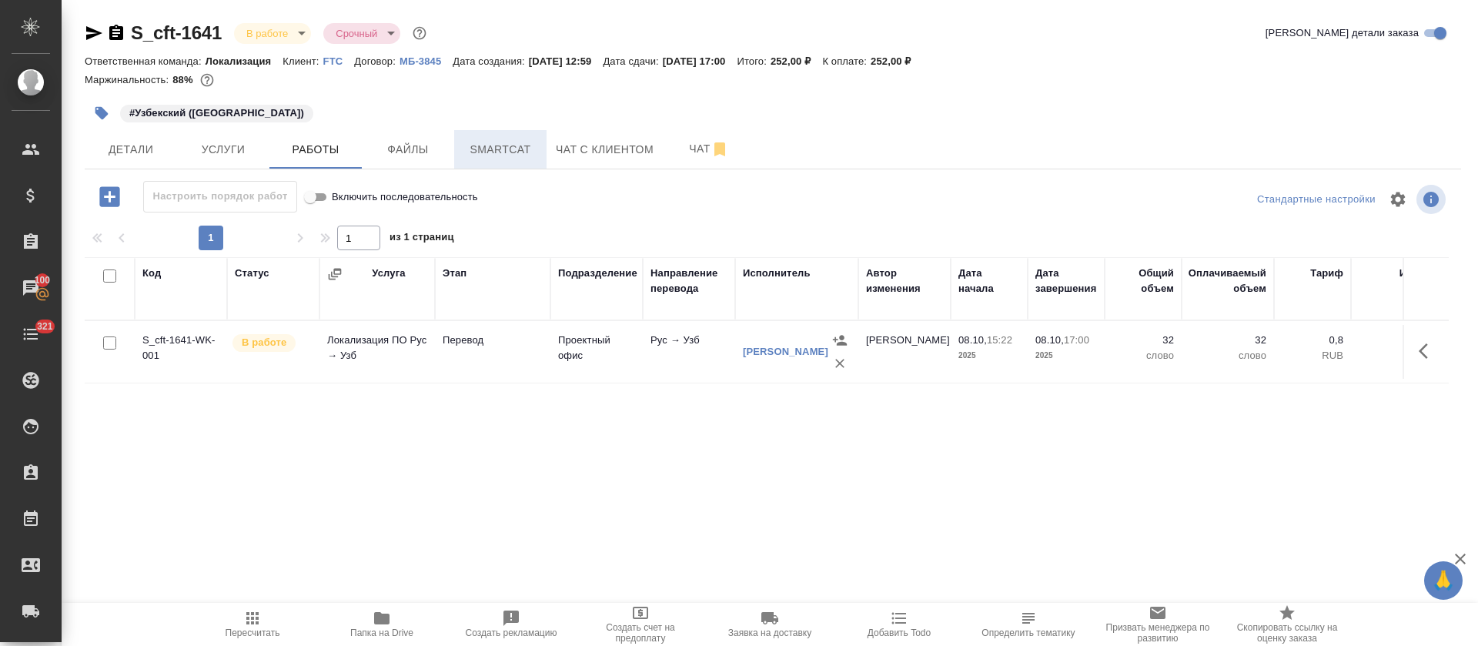
click at [481, 158] on span "Smartcat" at bounding box center [500, 149] width 74 height 19
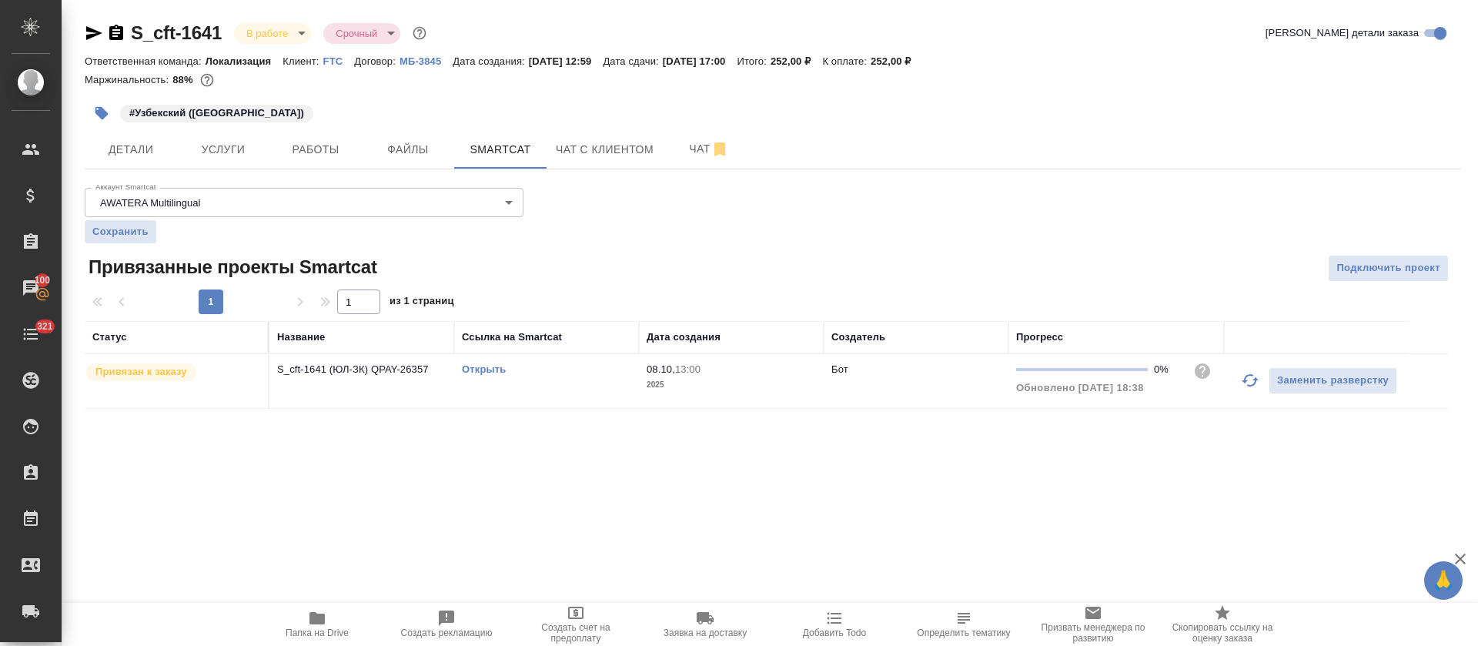
click at [1241, 398] on div at bounding box center [1249, 380] width 37 height 37
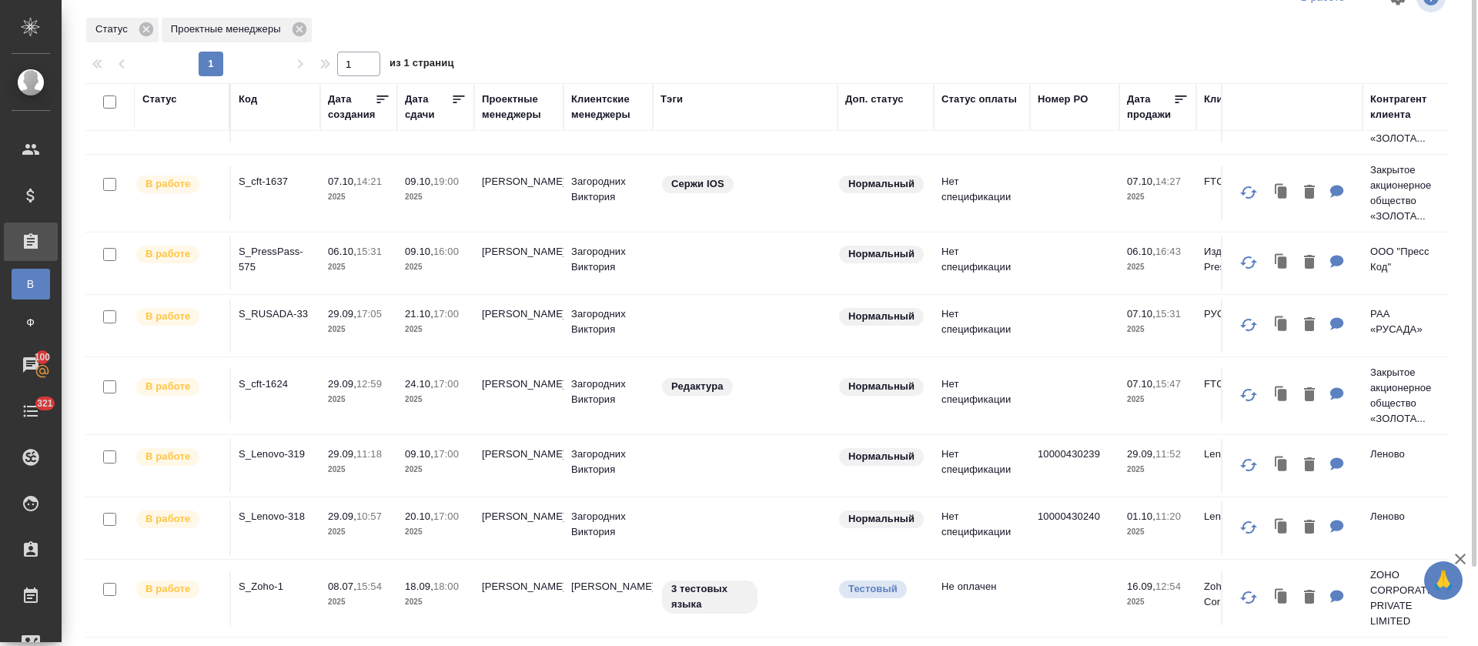
scroll to position [84, 0]
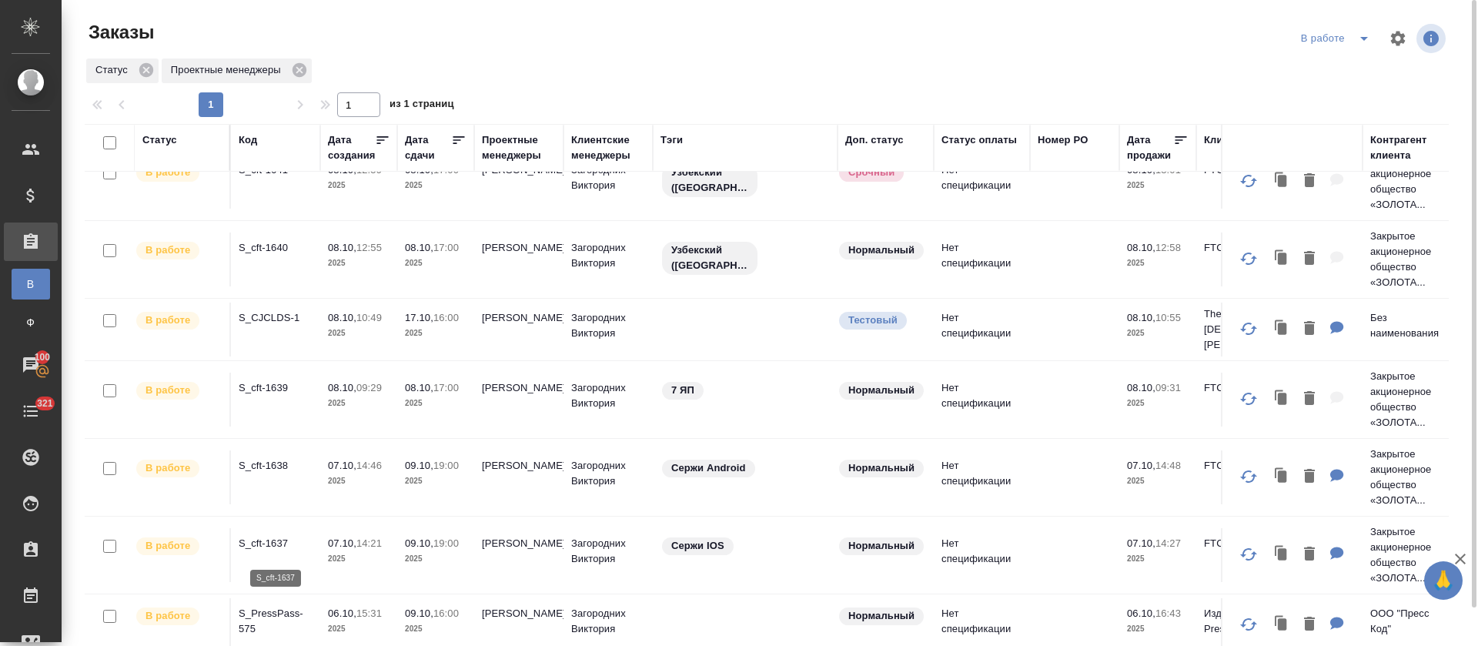
click at [260, 548] on p "S_cft-1637" at bounding box center [276, 543] width 74 height 15
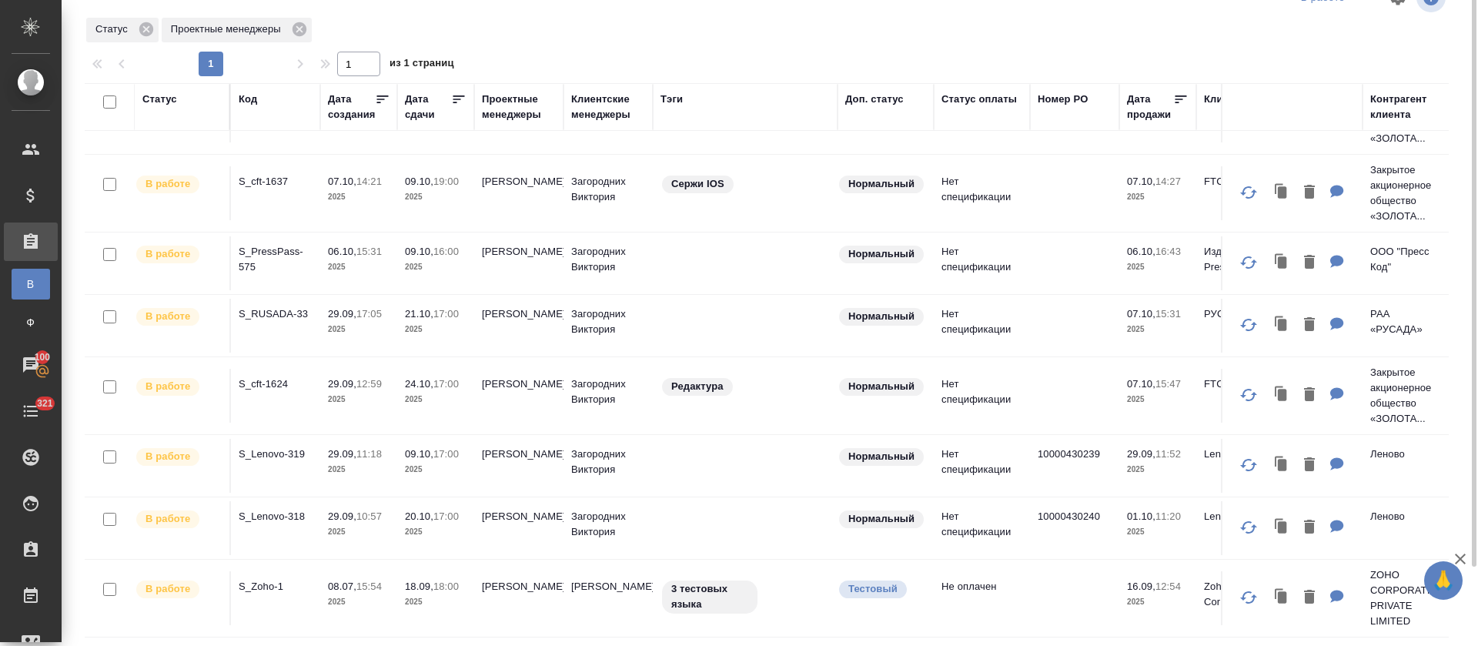
scroll to position [0, 0]
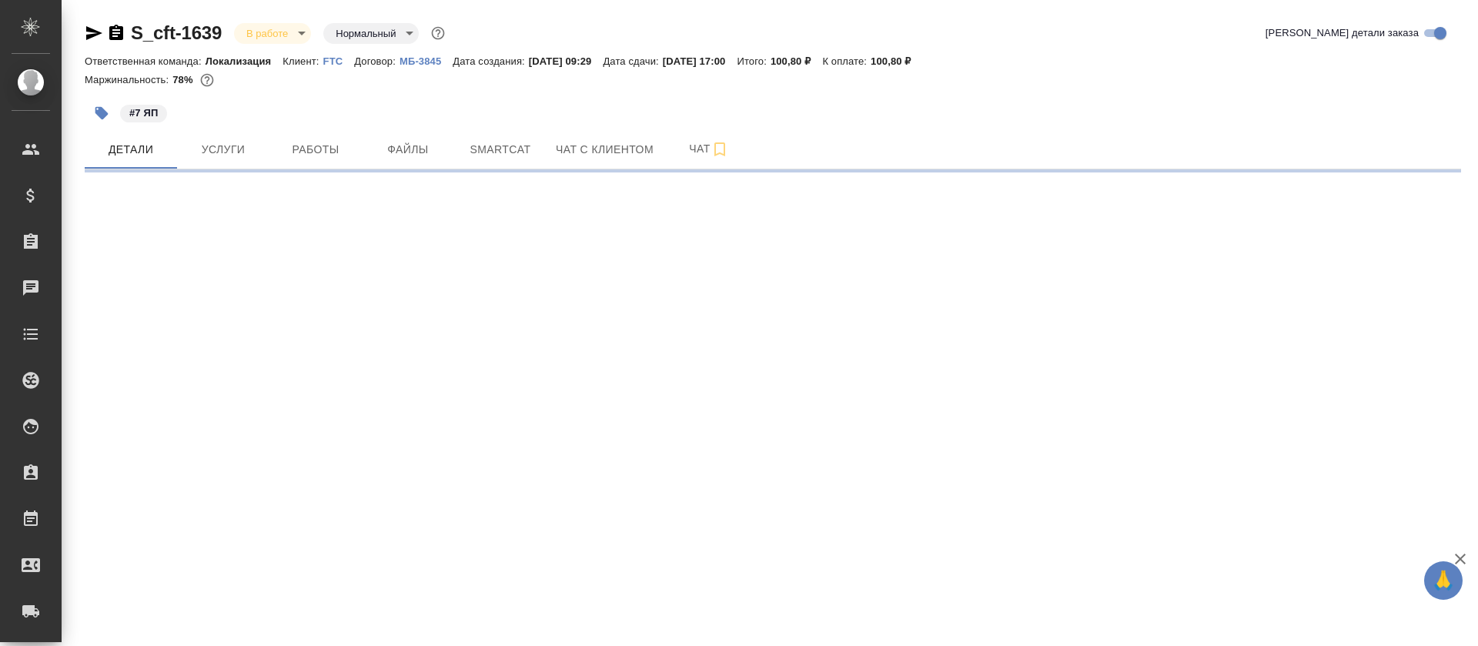
select select "RU"
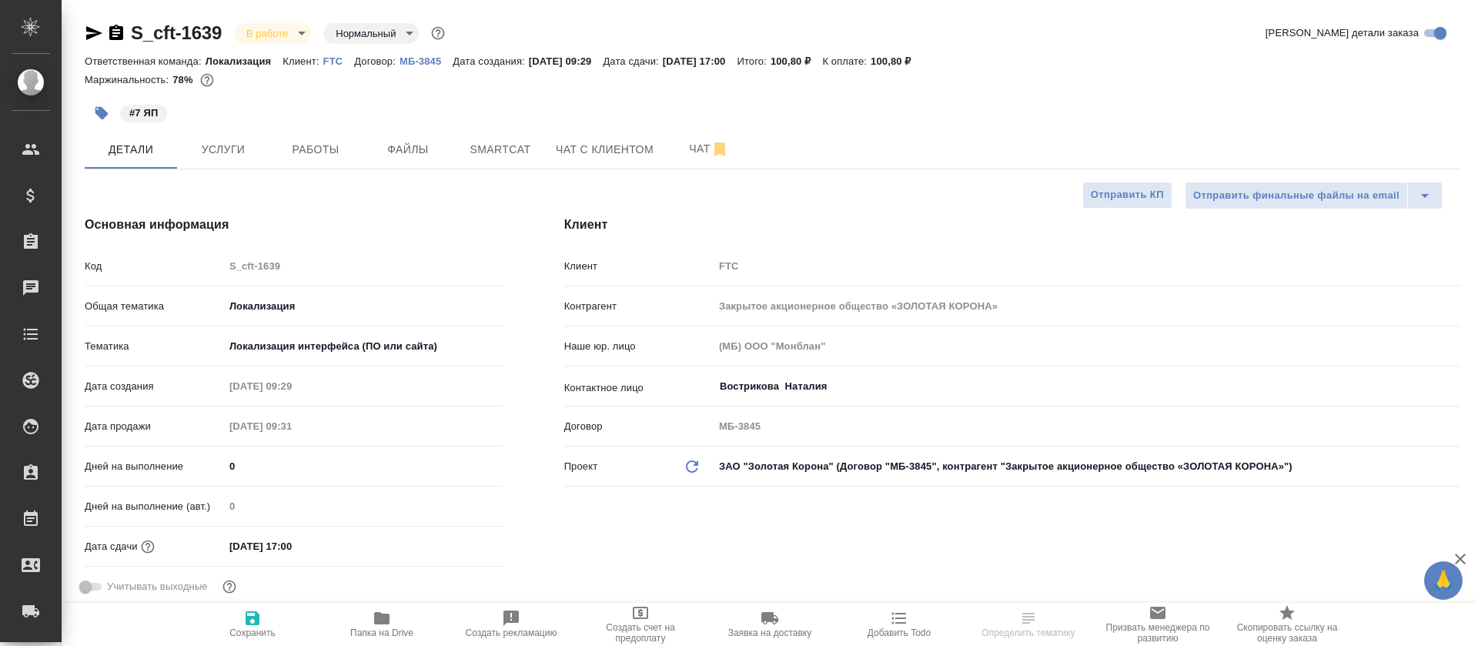
type textarea "x"
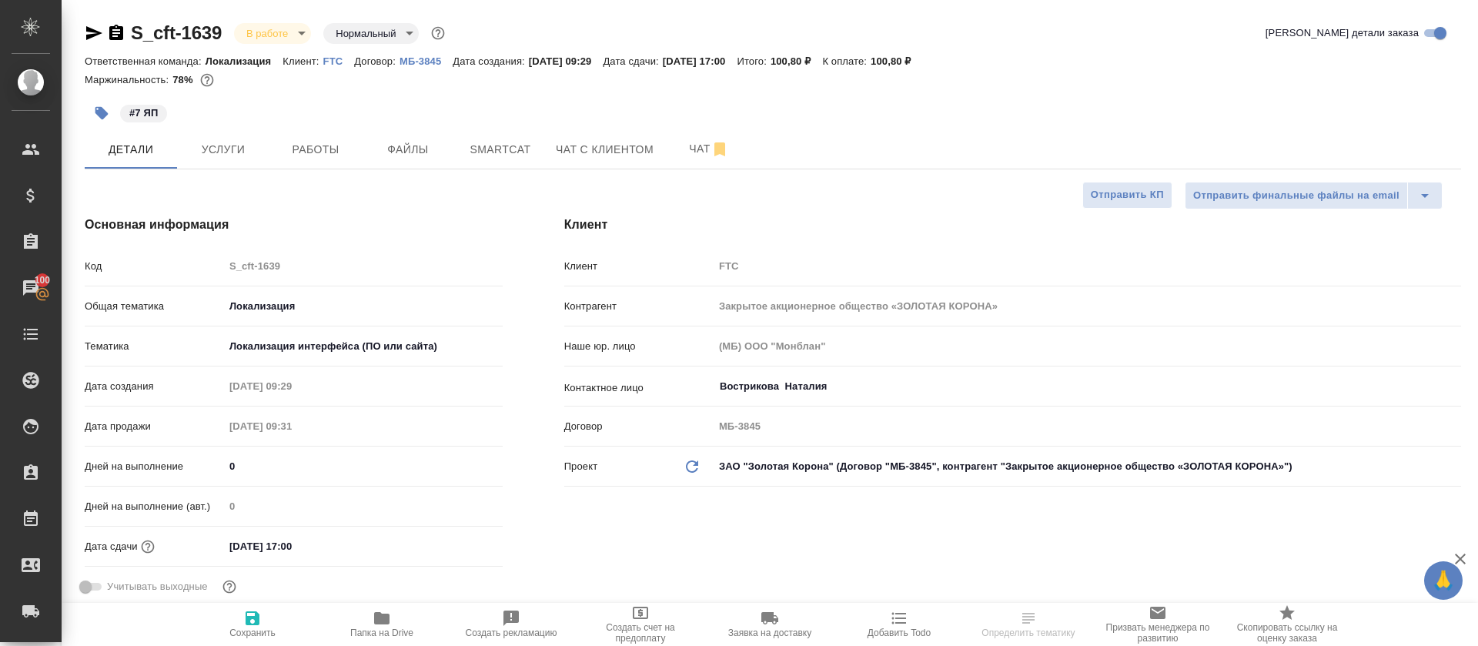
type textarea "x"
click at [528, 141] on span "Smartcat" at bounding box center [500, 149] width 74 height 19
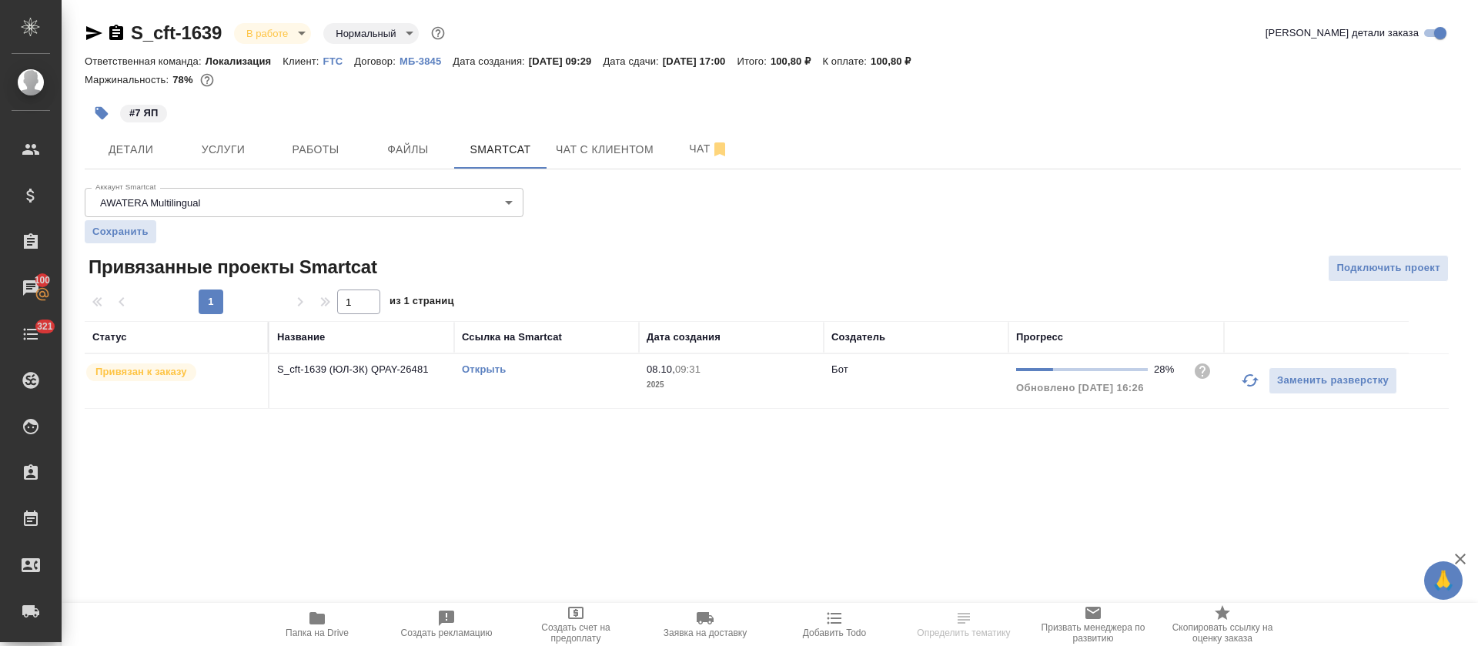
click at [1251, 381] on icon "button" at bounding box center [1250, 380] width 18 height 18
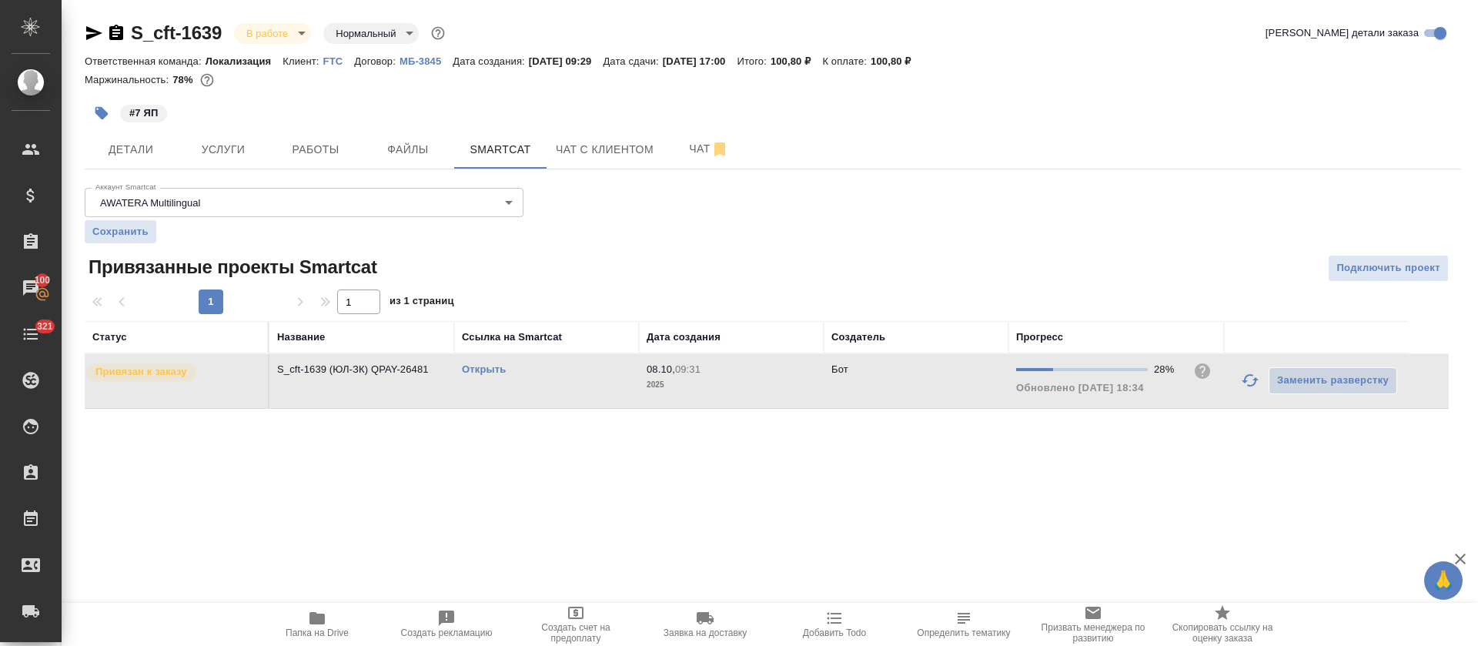
click at [486, 369] on link "Открыть" at bounding box center [484, 369] width 44 height 12
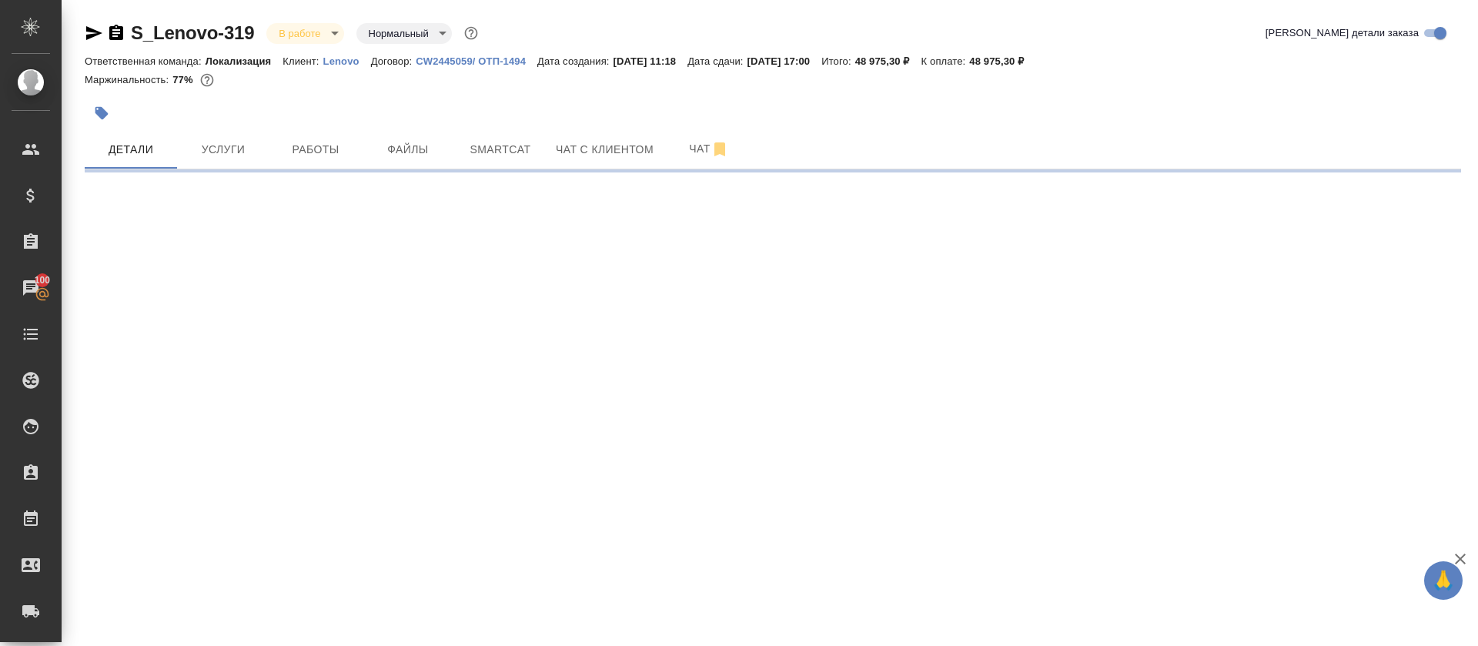
select select "RU"
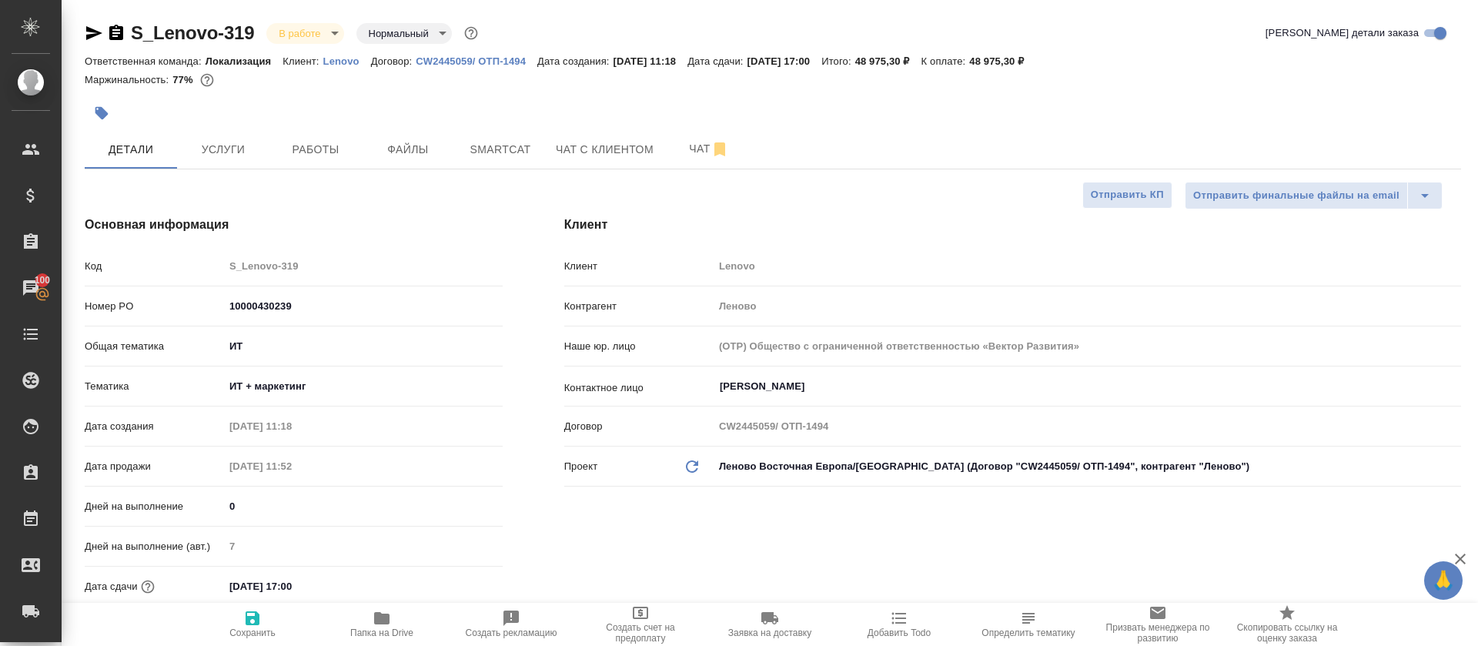
type textarea "x"
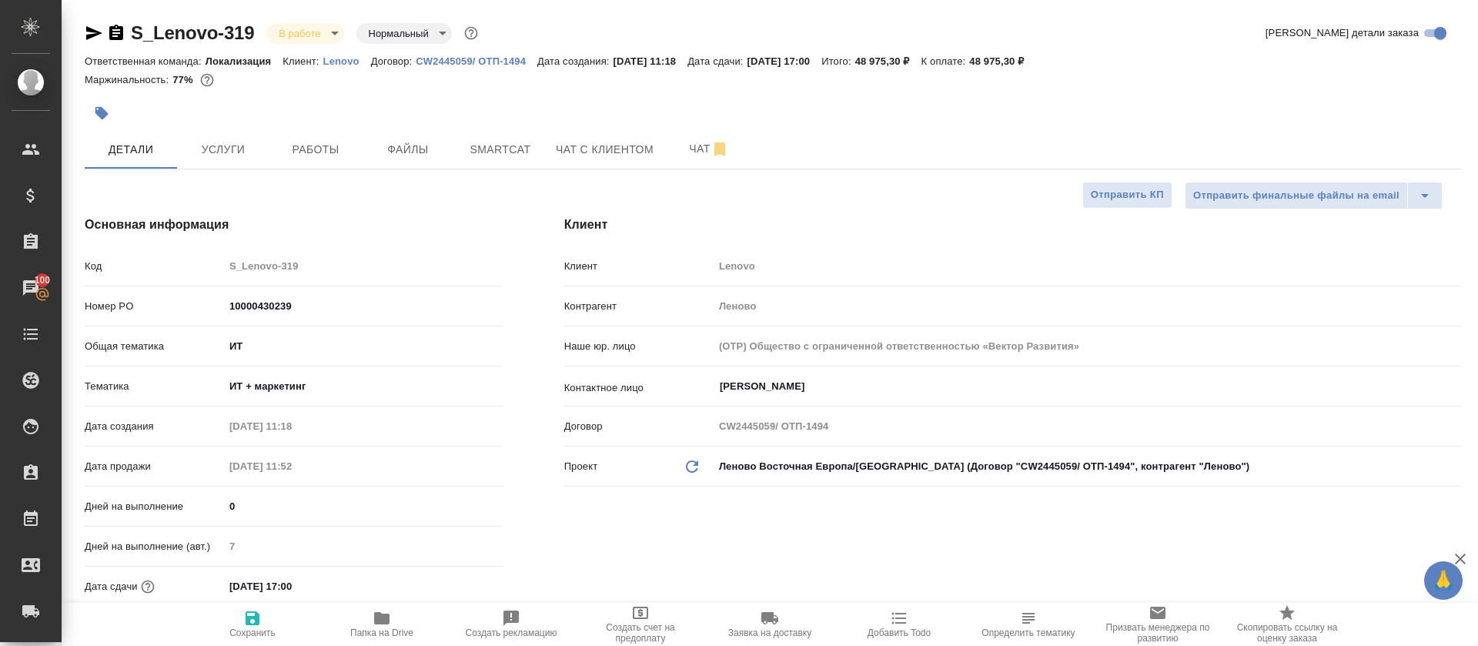
type textarea "x"
click at [343, 135] on button "Работы" at bounding box center [315, 149] width 92 height 38
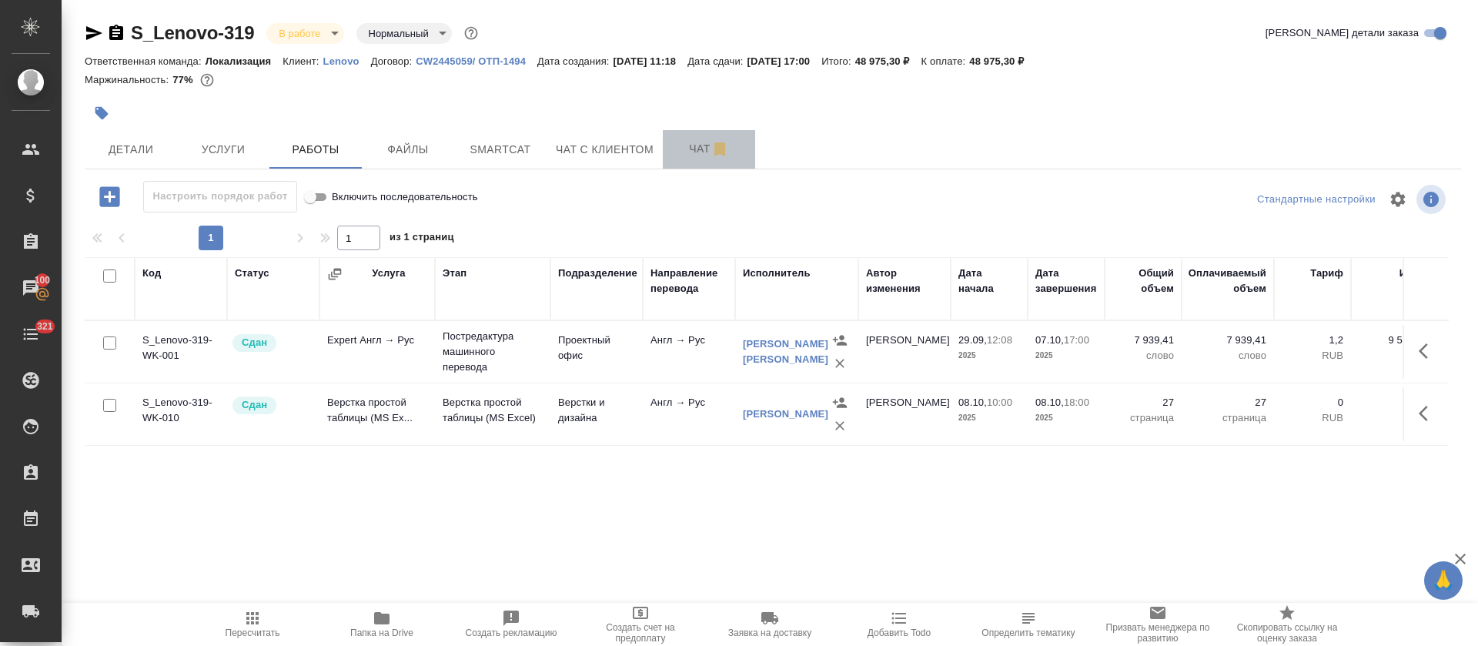
click at [683, 155] on span "Чат" at bounding box center [709, 148] width 74 height 19
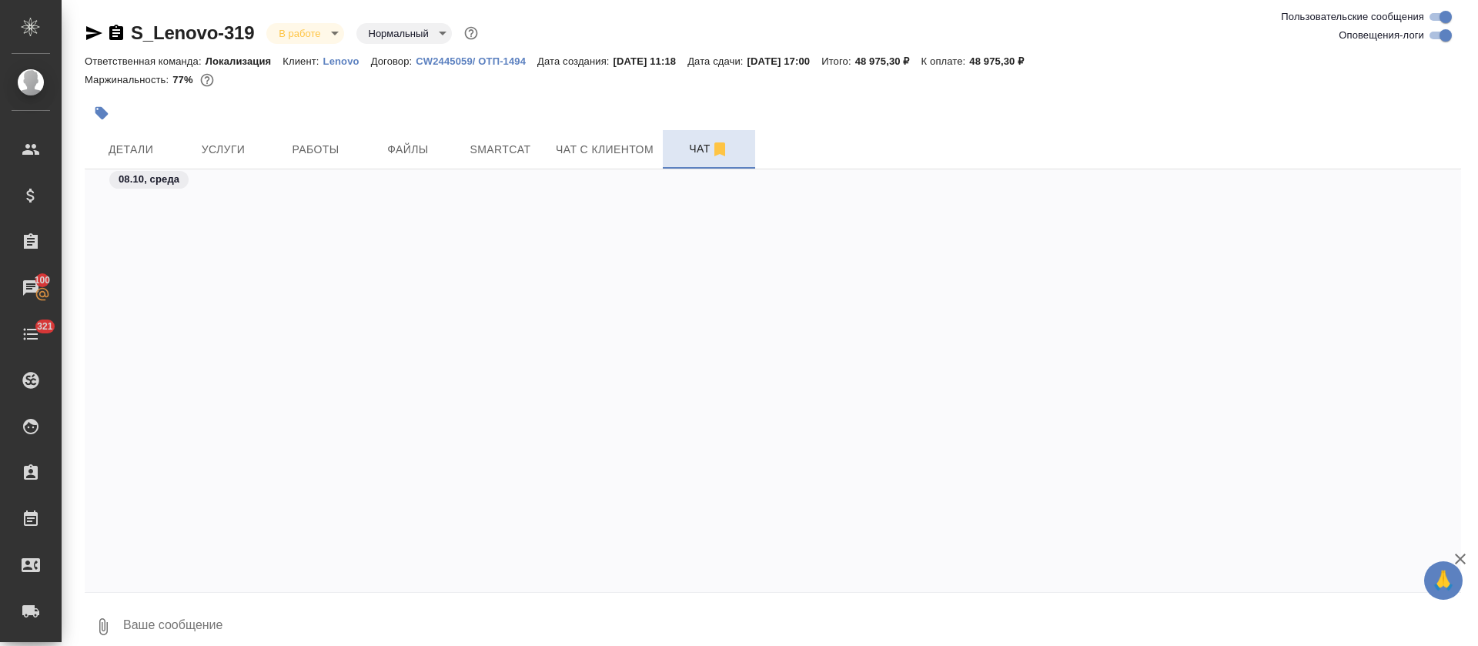
scroll to position [3304, 0]
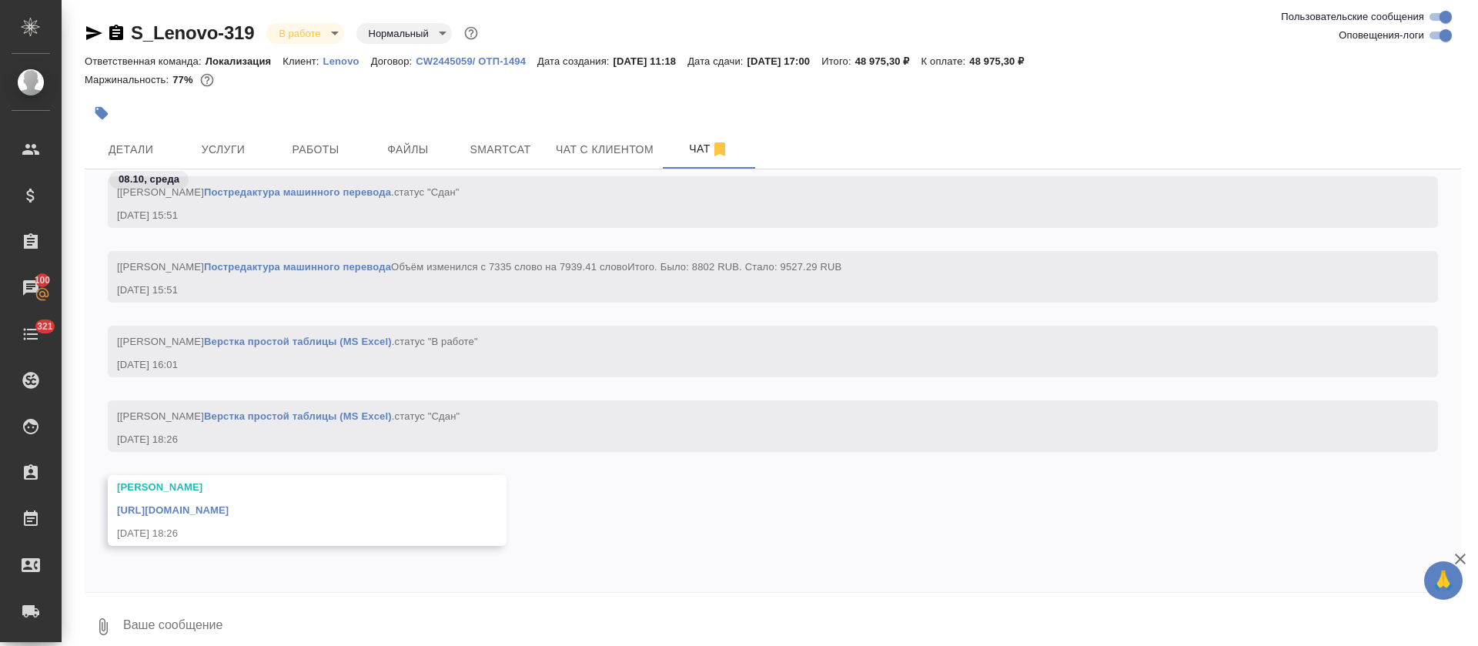
click at [229, 511] on link "https://drive.awatera.com/f/10529874" at bounding box center [173, 510] width 112 height 12
click at [326, 128] on div at bounding box center [543, 113] width 917 height 34
click at [326, 141] on span "Работы" at bounding box center [316, 149] width 74 height 19
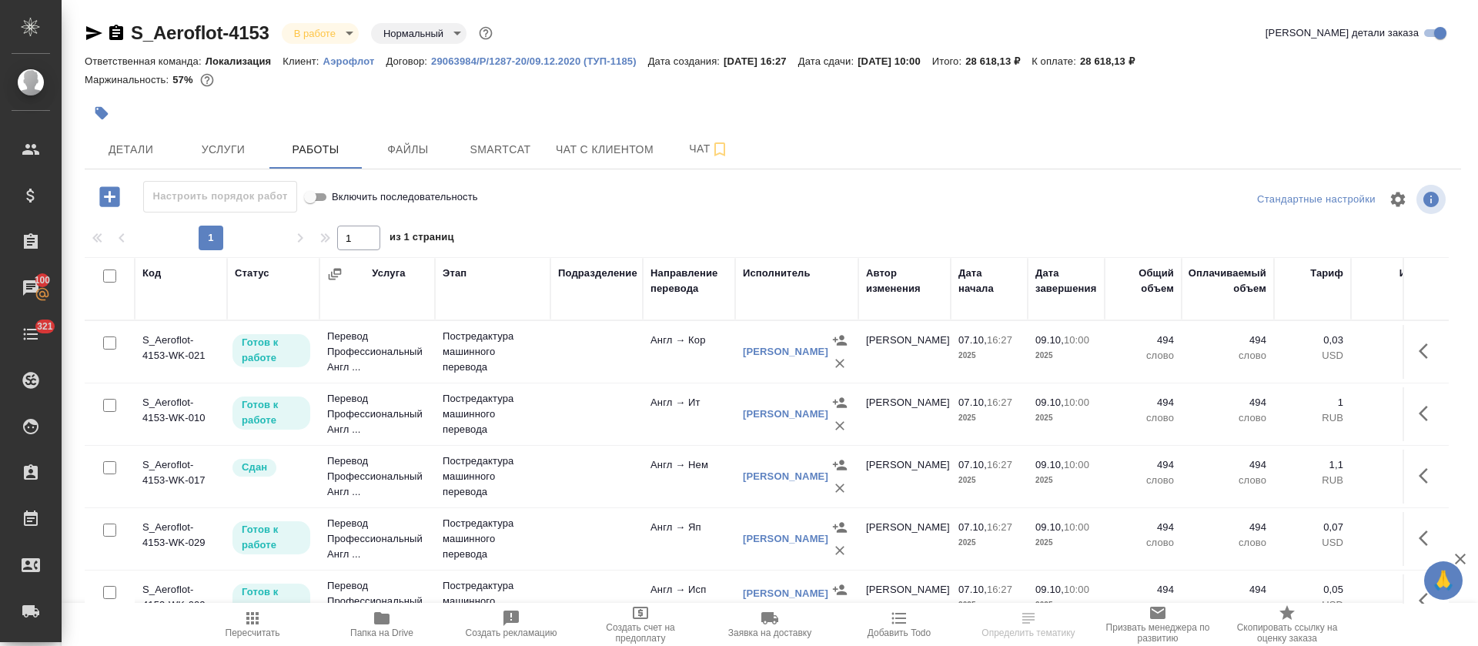
scroll to position [187, 0]
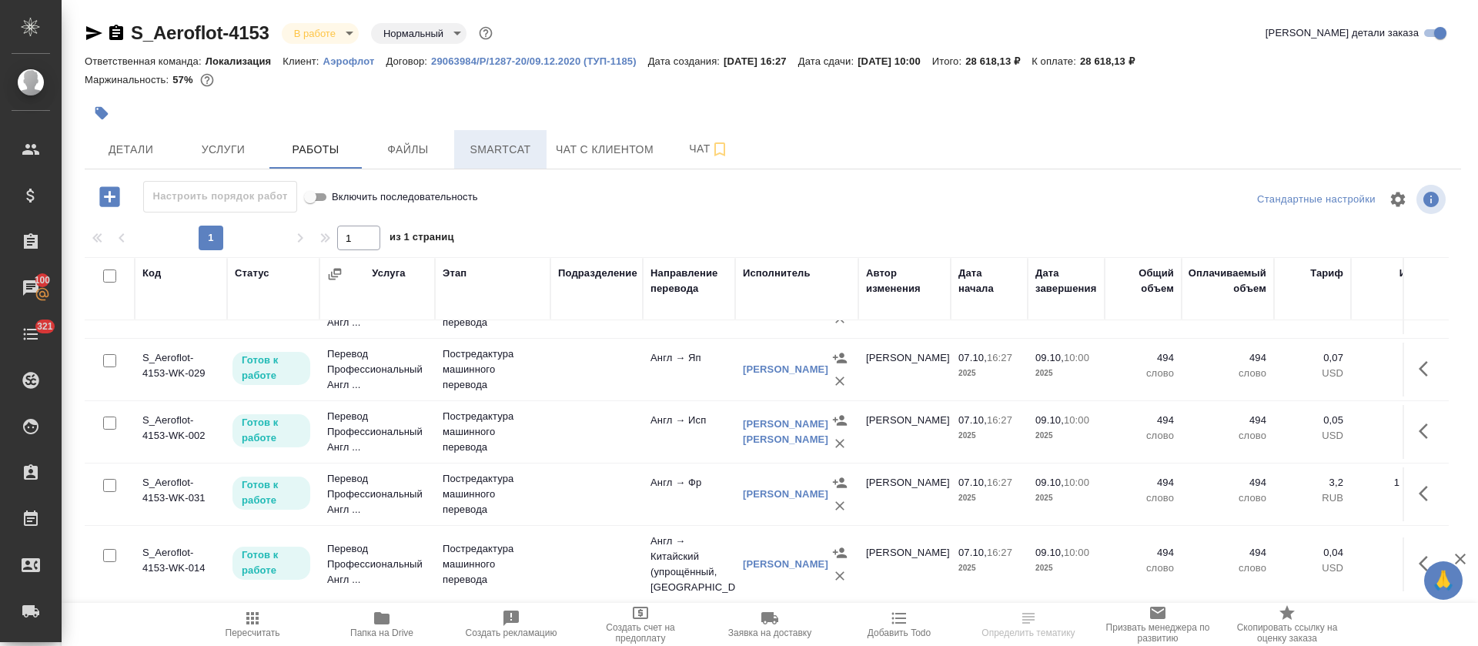
click at [530, 152] on span "Smartcat" at bounding box center [500, 149] width 74 height 19
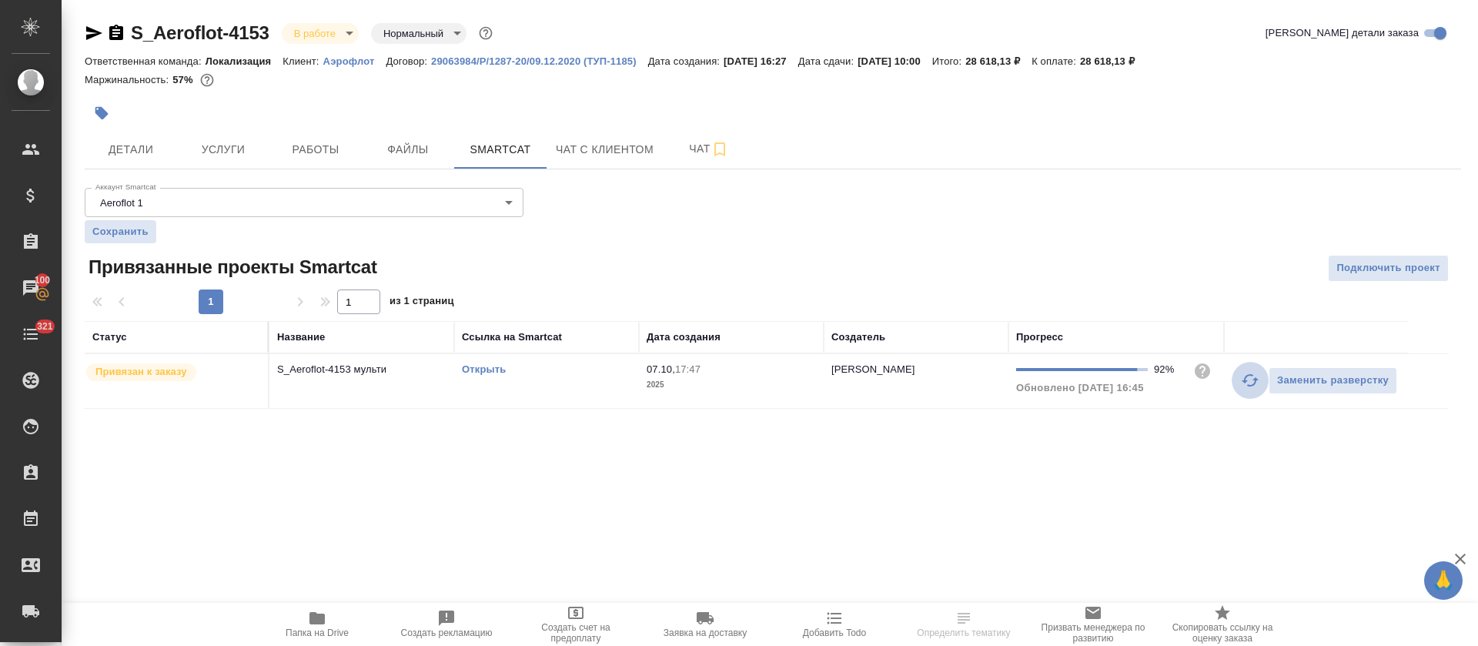
click at [1248, 382] on icon "button" at bounding box center [1250, 380] width 18 height 18
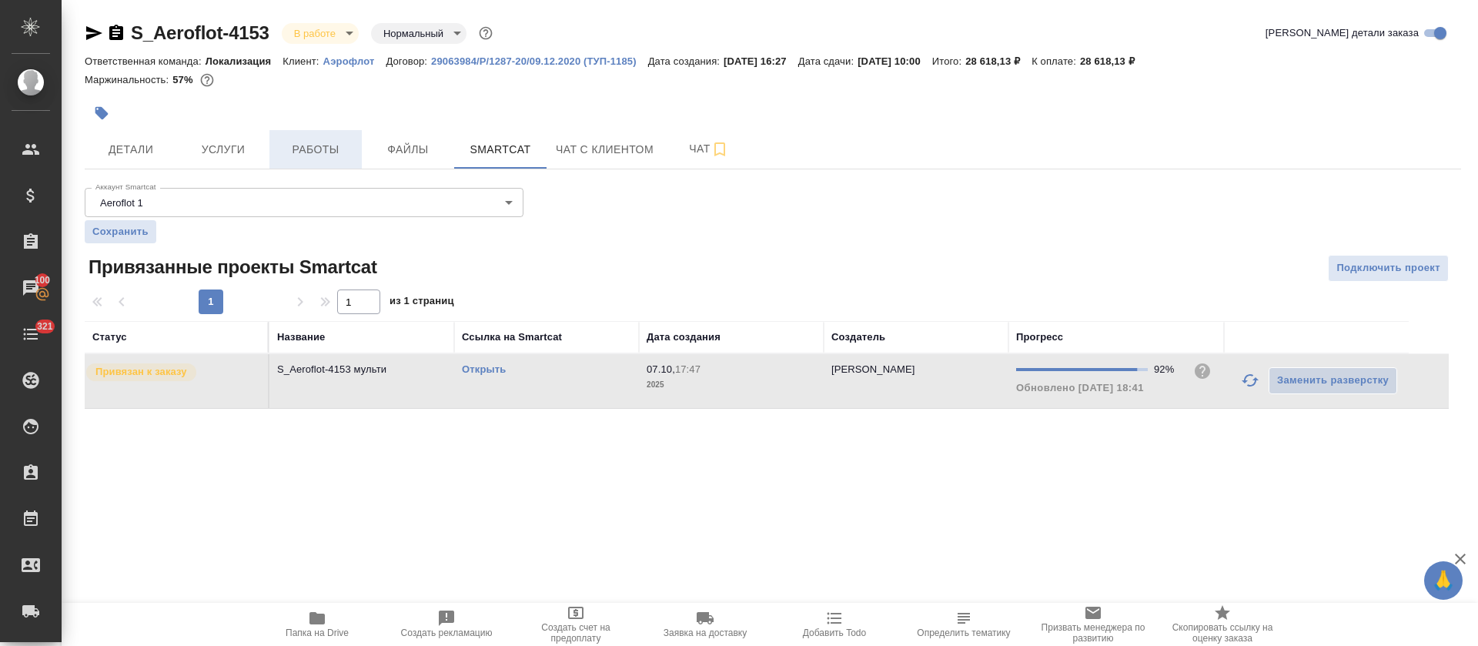
click at [294, 137] on button "Работы" at bounding box center [315, 149] width 92 height 38
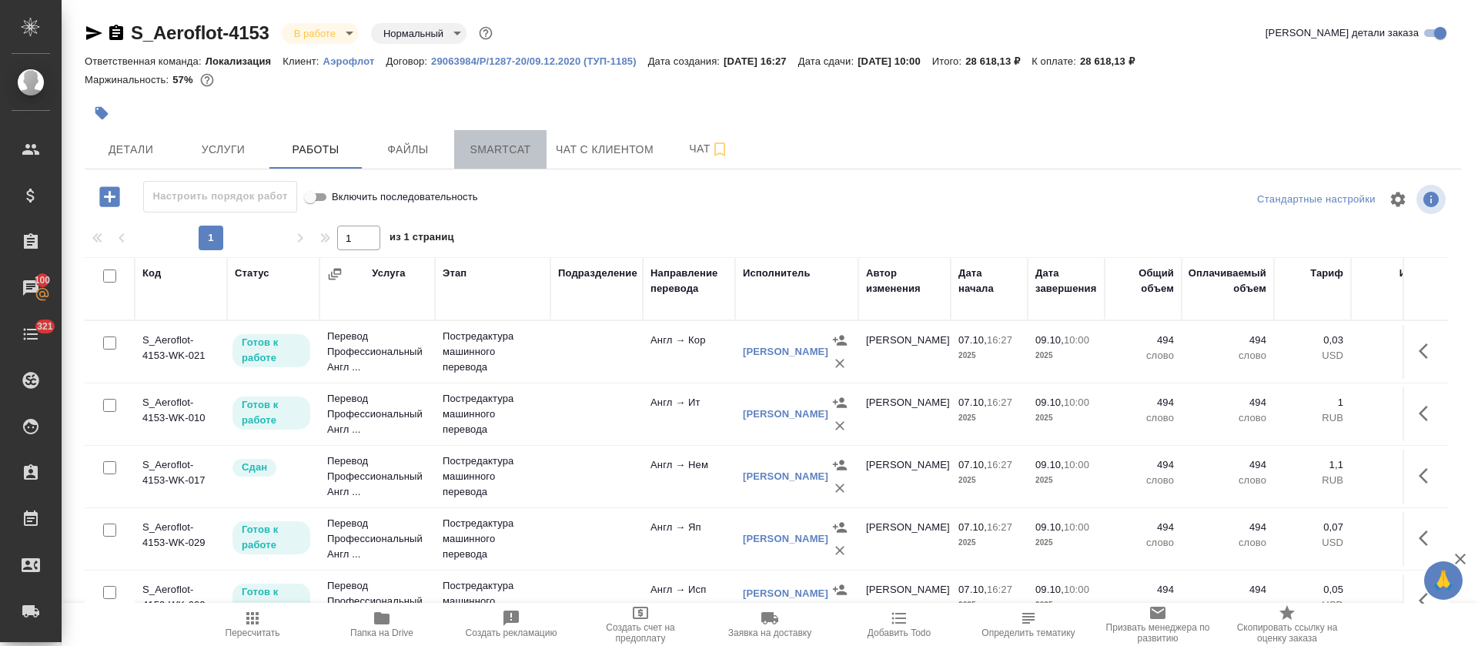
click at [536, 143] on span "Smartcat" at bounding box center [500, 149] width 74 height 19
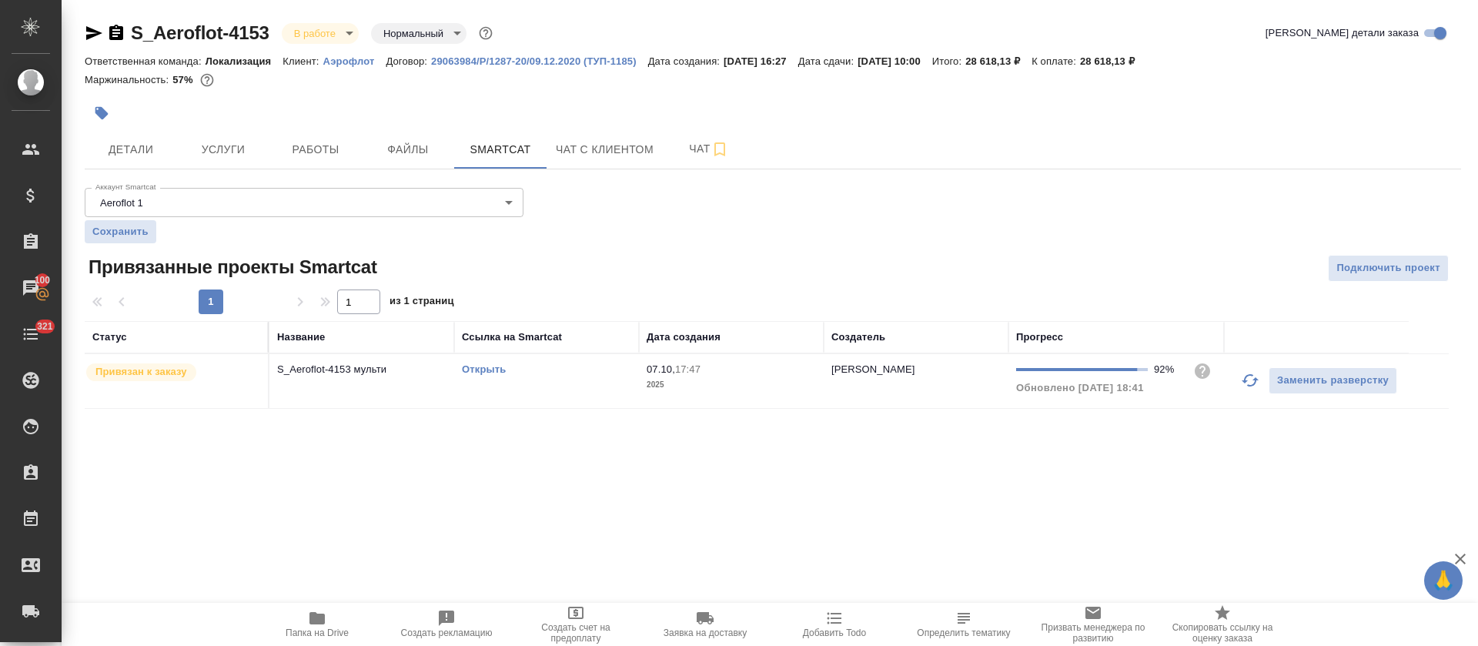
click at [501, 371] on link "Открыть" at bounding box center [484, 369] width 44 height 12
click at [1241, 374] on icon "button" at bounding box center [1250, 380] width 18 height 18
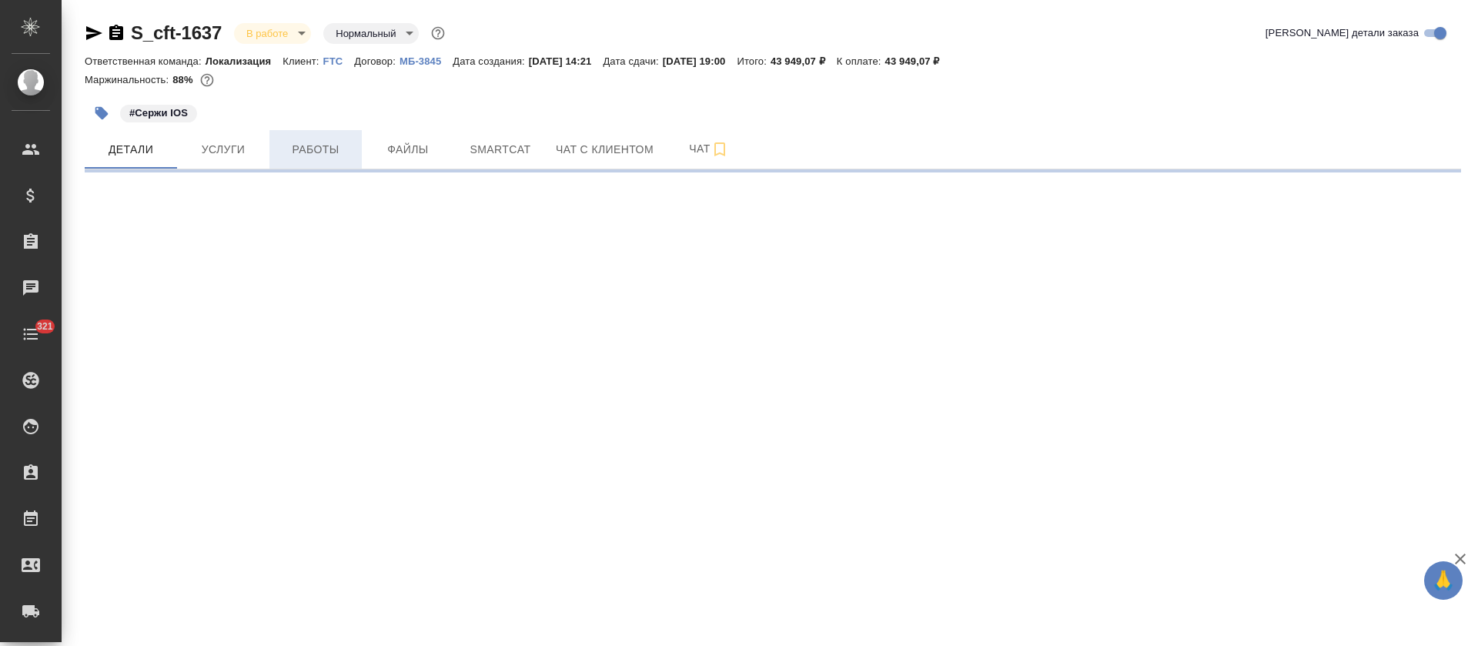
select select "RU"
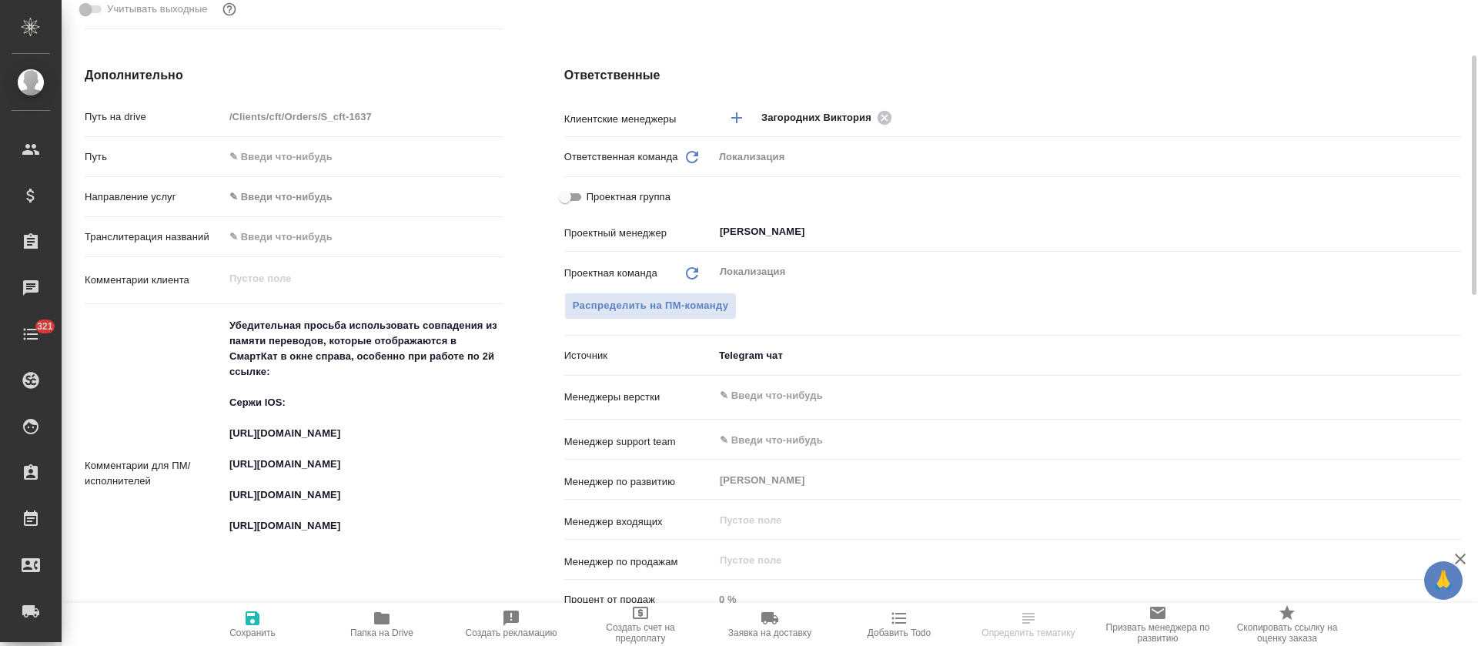
type textarea "x"
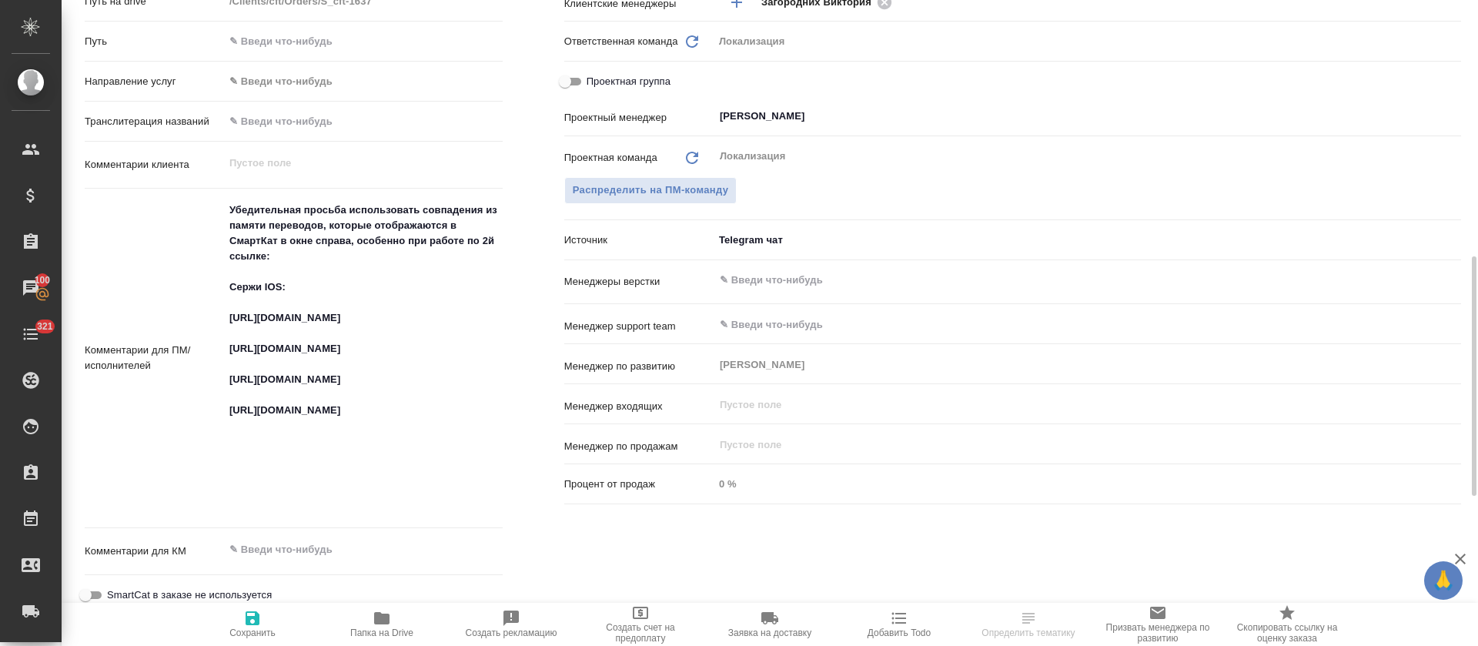
type textarea "x"
click at [303, 380] on textarea "Убедительная просьба использовать совпадения из памяти переводов, которые отобр…" at bounding box center [363, 357] width 277 height 319
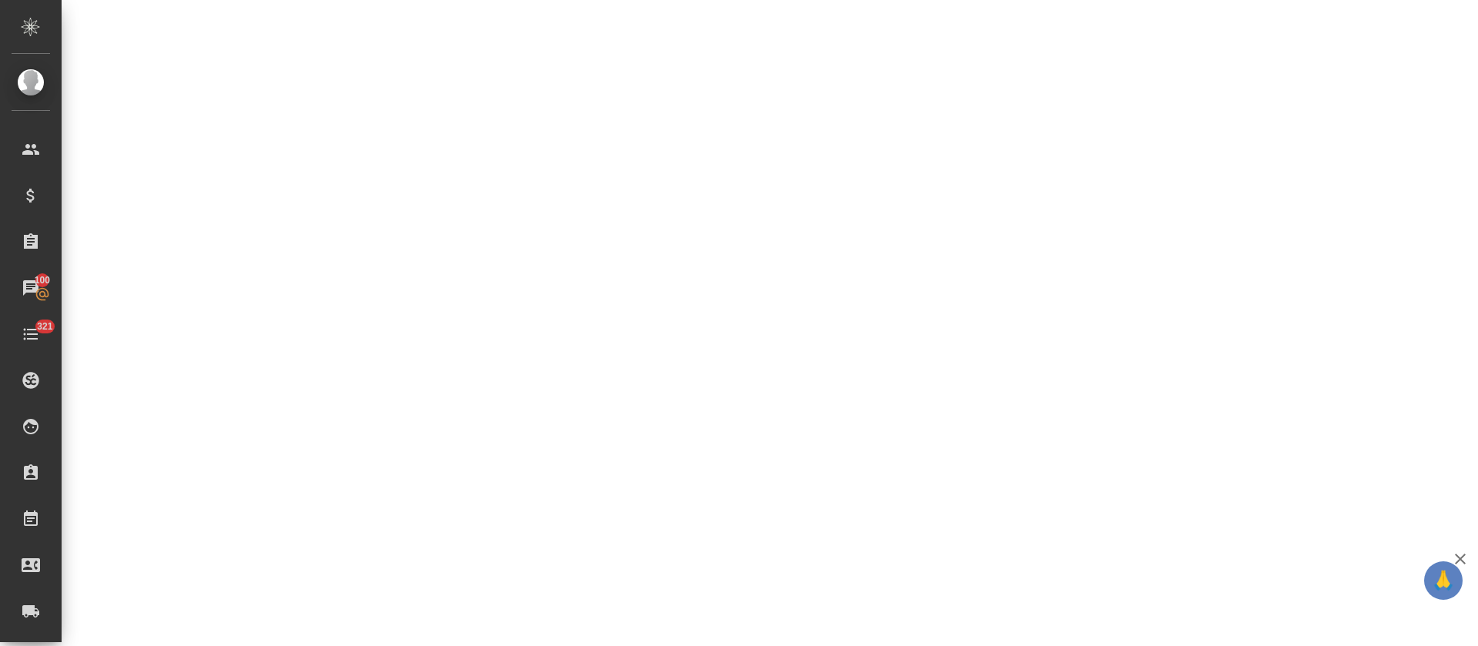
select select "RU"
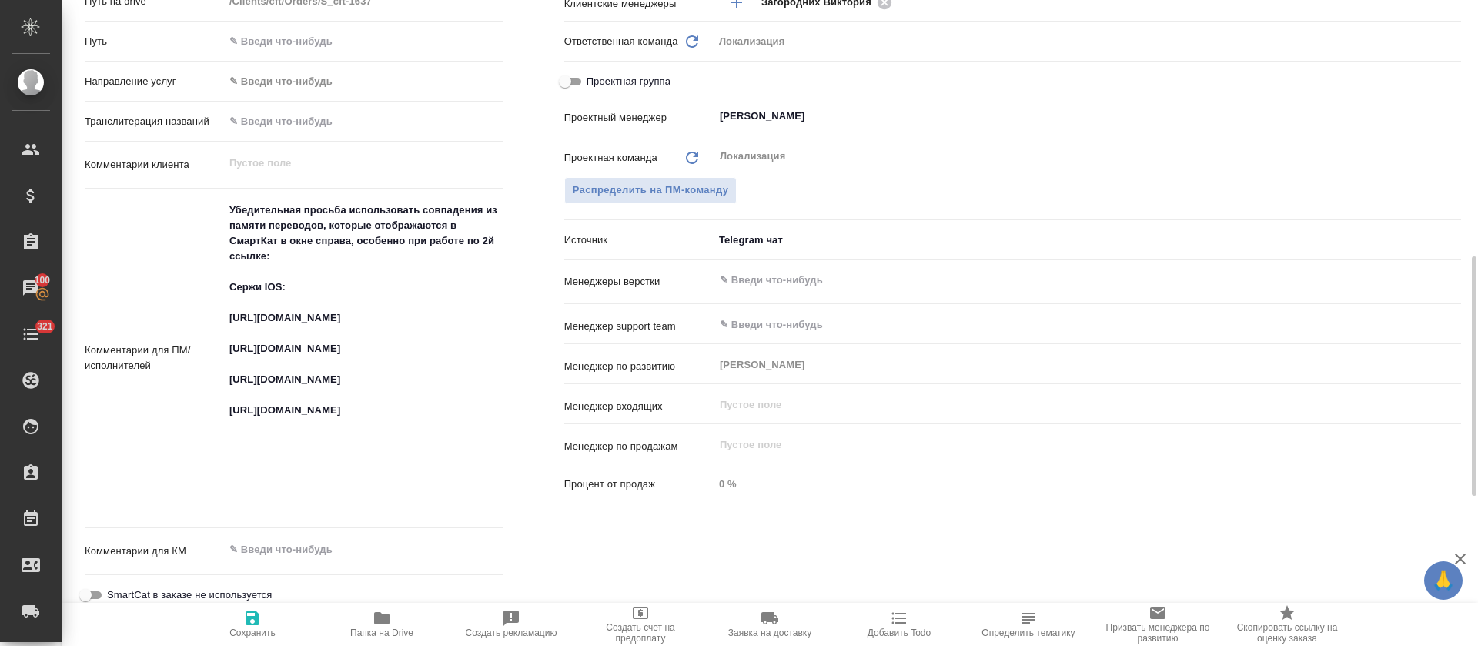
type textarea "x"
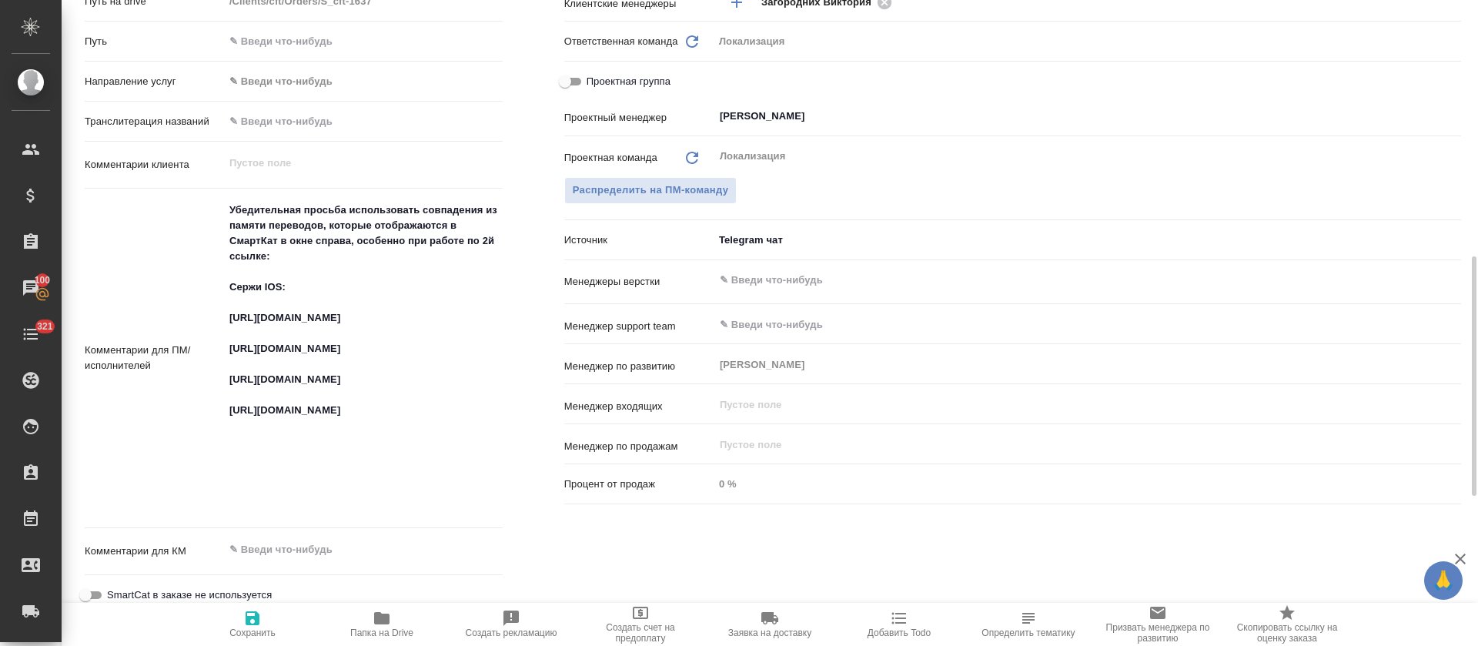
type textarea "x"
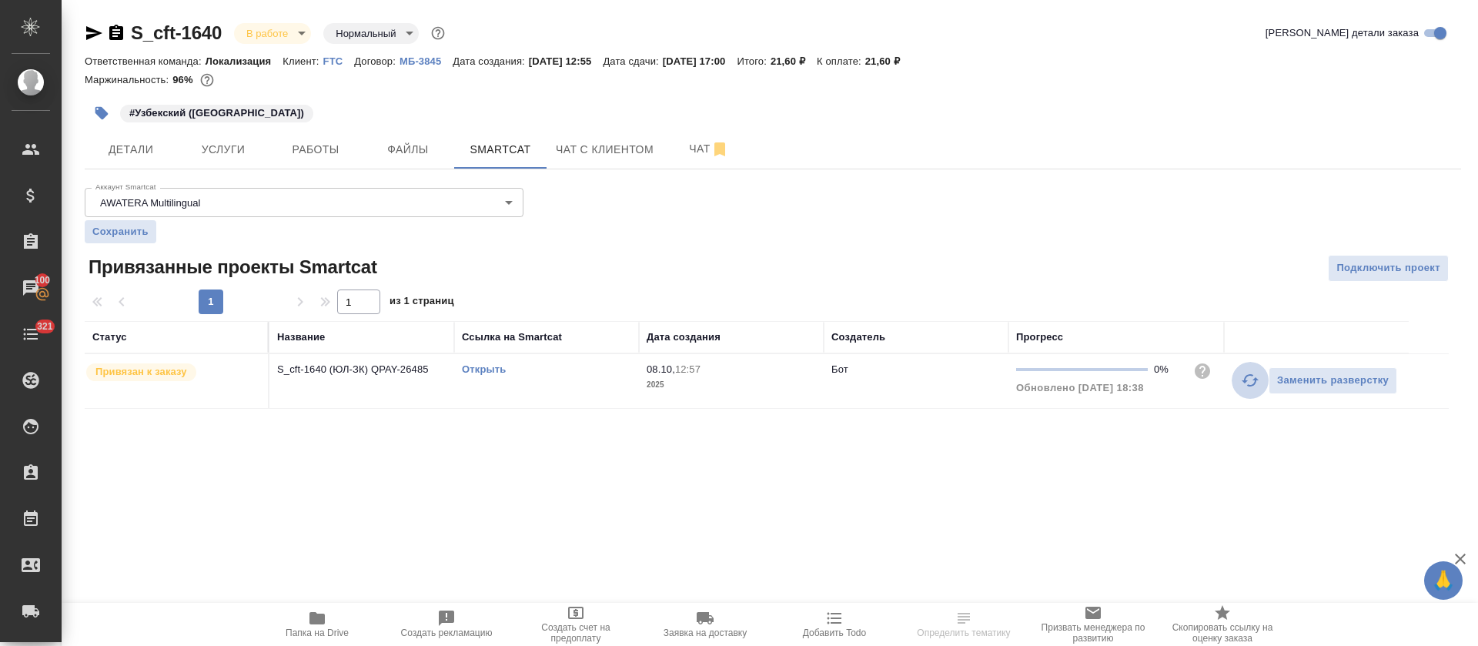
click at [1250, 385] on icon "button" at bounding box center [1249, 380] width 17 height 12
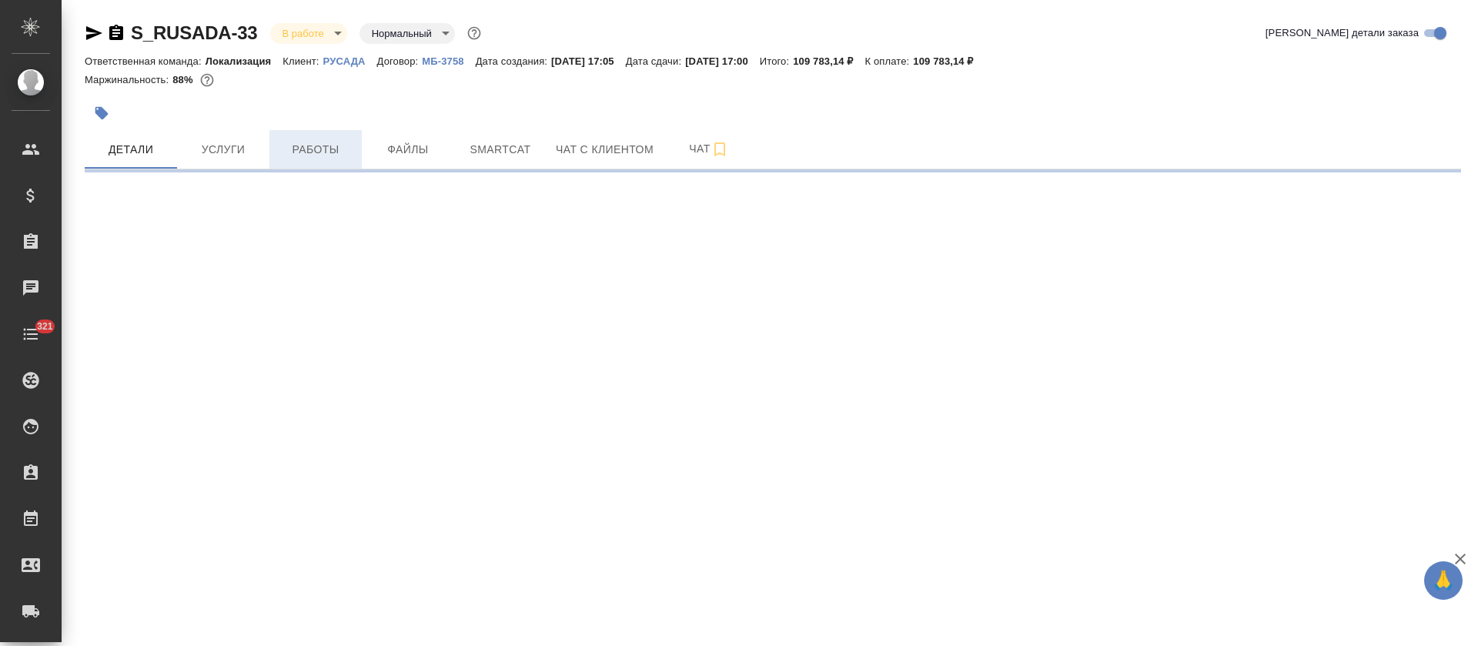
select select "RU"
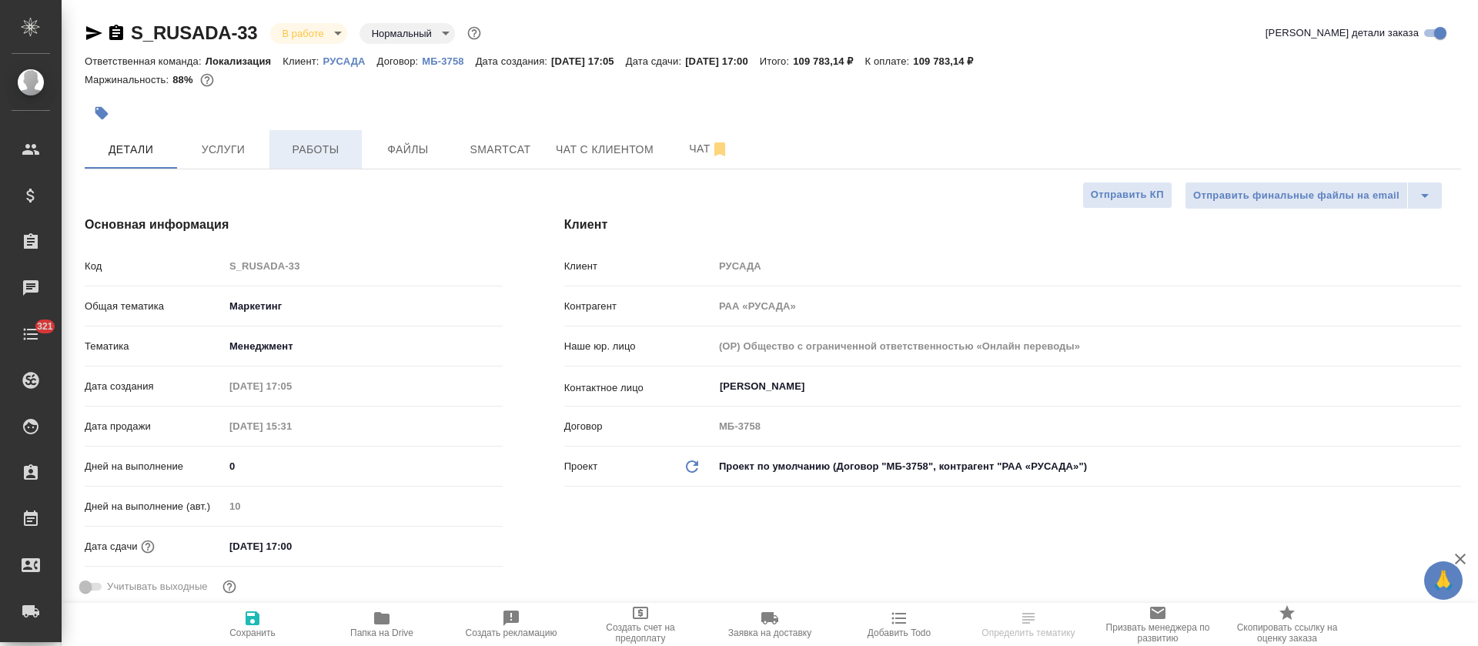
click at [296, 150] on span "Работы" at bounding box center [316, 149] width 74 height 19
type textarea "x"
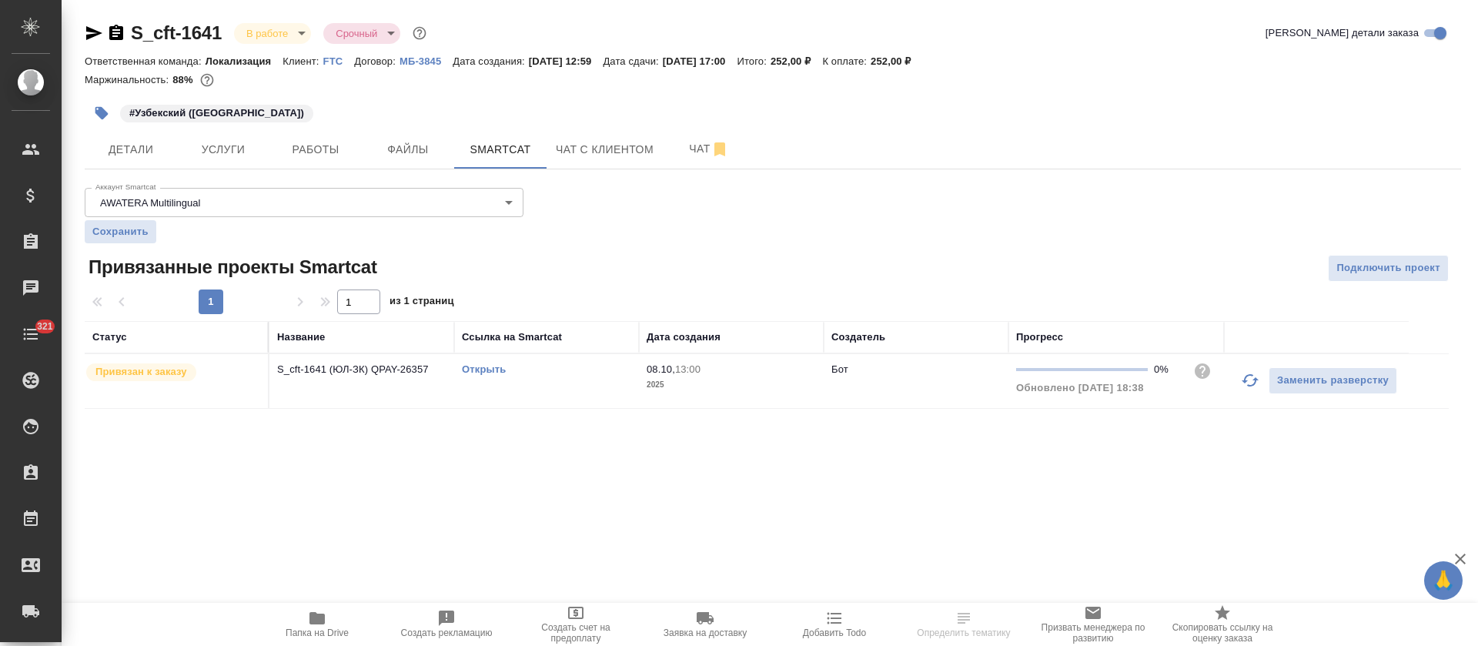
click at [1261, 390] on button "button" at bounding box center [1249, 380] width 37 height 37
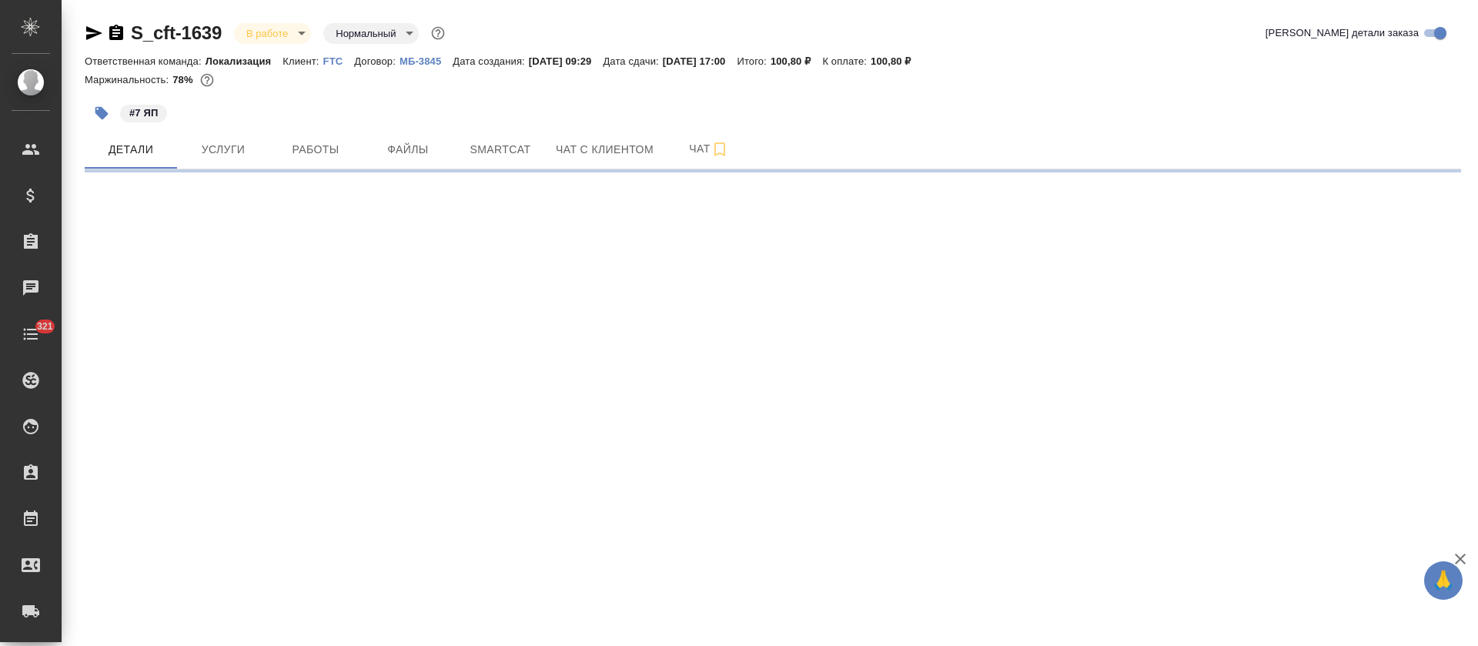
select select "RU"
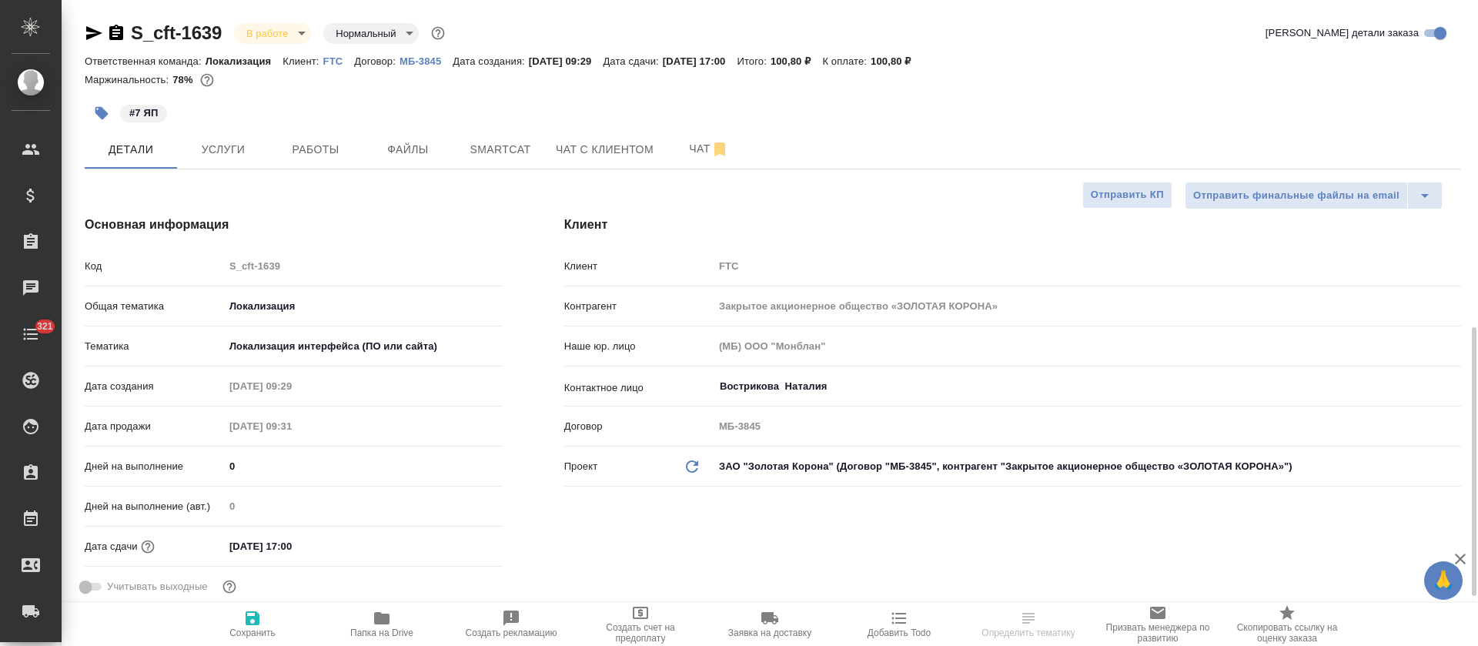
type textarea "x"
click at [380, 162] on button "Файлы" at bounding box center [408, 149] width 92 height 38
click at [336, 156] on span "Работы" at bounding box center [316, 149] width 74 height 19
